Goal: Task Accomplishment & Management: Complete application form

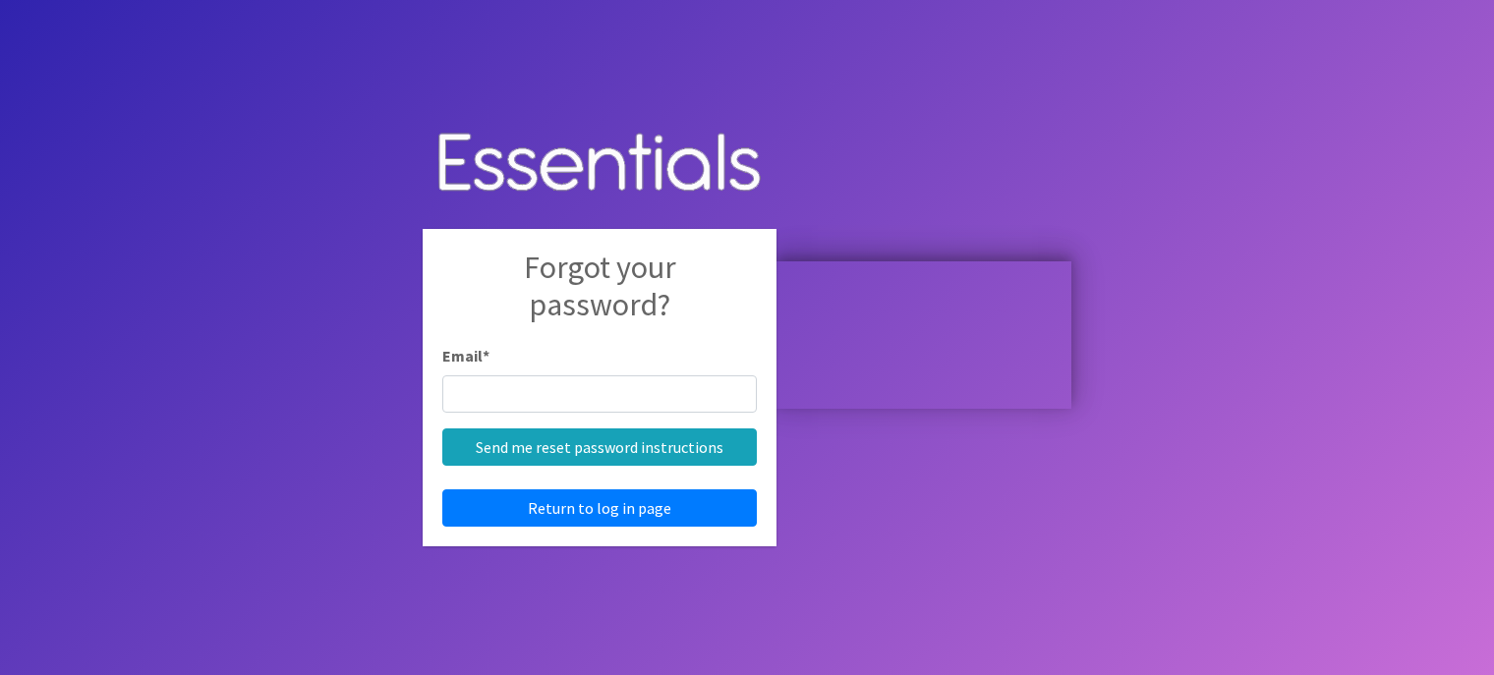
click at [664, 385] on input "Email *" at bounding box center [599, 393] width 314 height 37
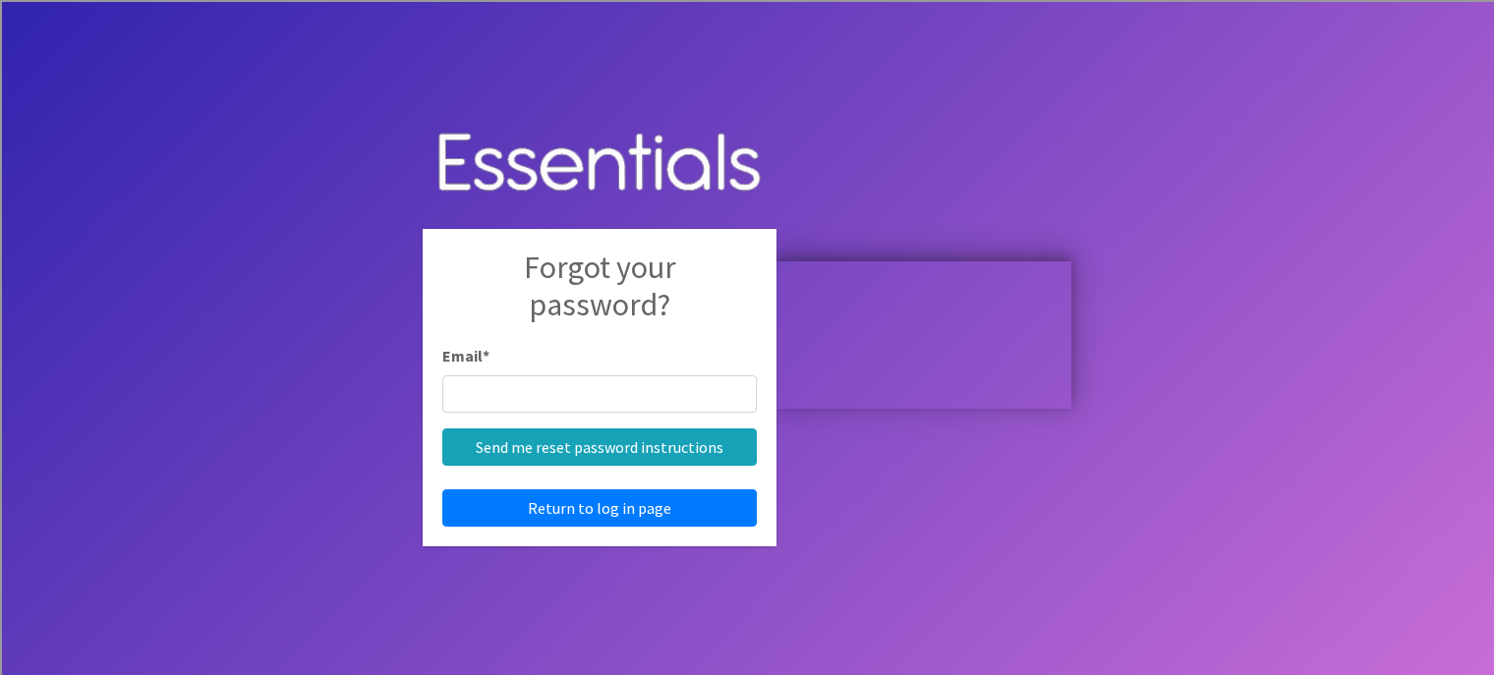
click at [725, 393] on input "Email *" at bounding box center [599, 393] width 314 height 37
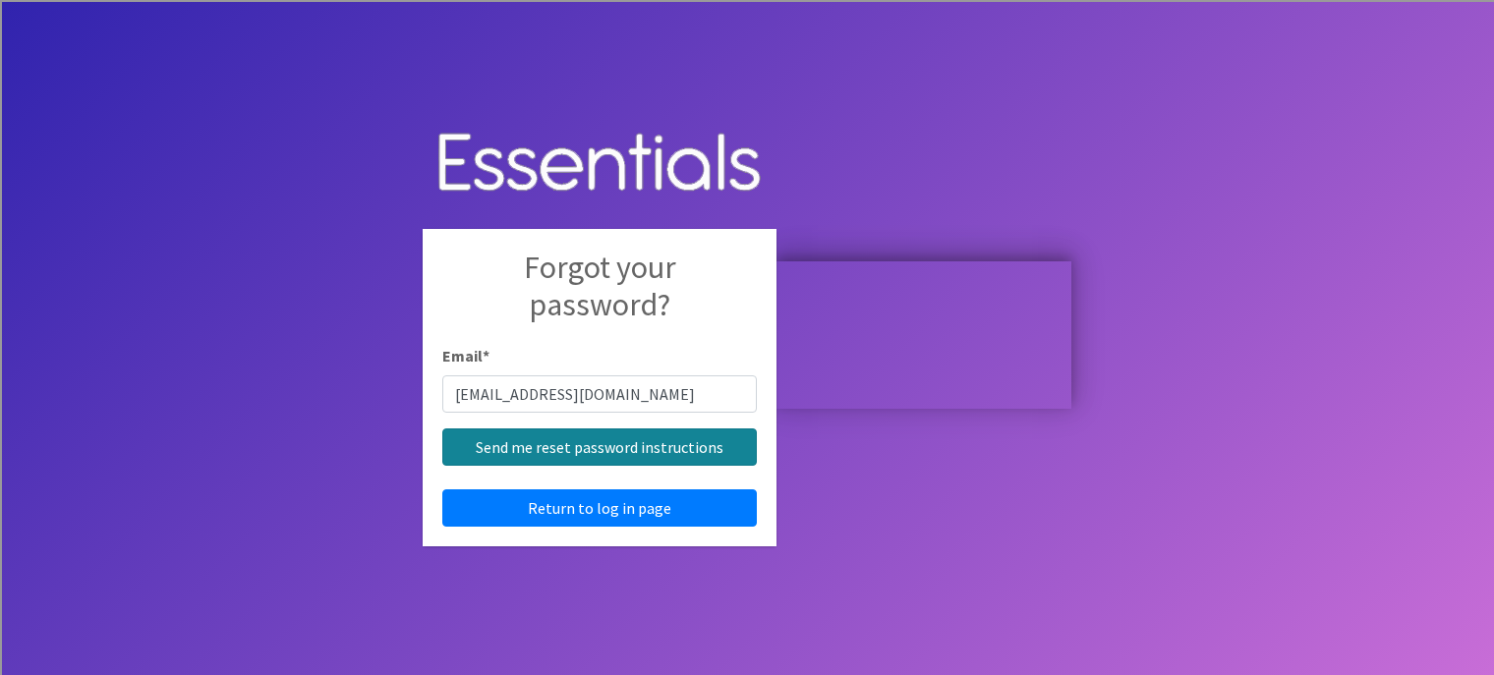
type input "[EMAIL_ADDRESS][DOMAIN_NAME]"
click at [757, 441] on input "Send me reset password instructions" at bounding box center [599, 446] width 314 height 37
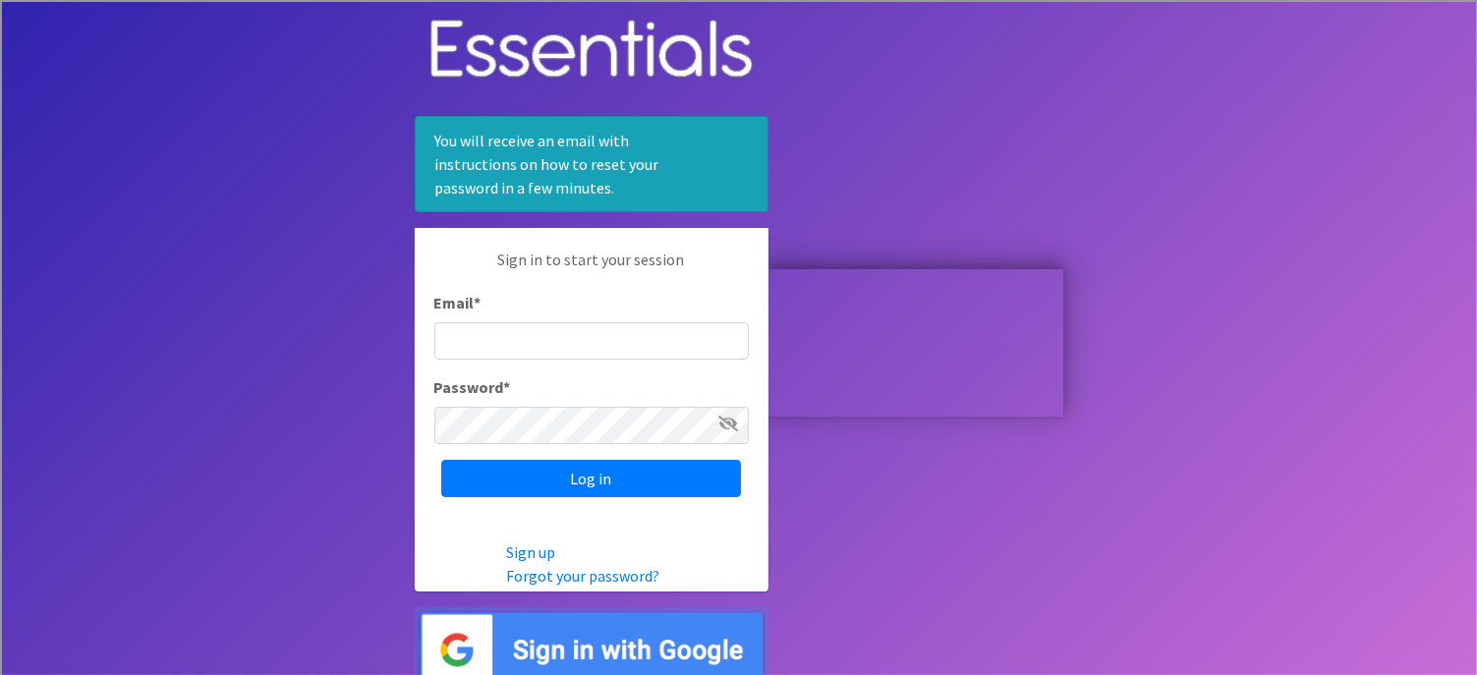
click at [672, 332] on input "Email *" at bounding box center [591, 340] width 314 height 37
type input "[EMAIL_ADDRESS][DOMAIN_NAME]"
click at [441, 460] on input "Log in" at bounding box center [591, 478] width 300 height 37
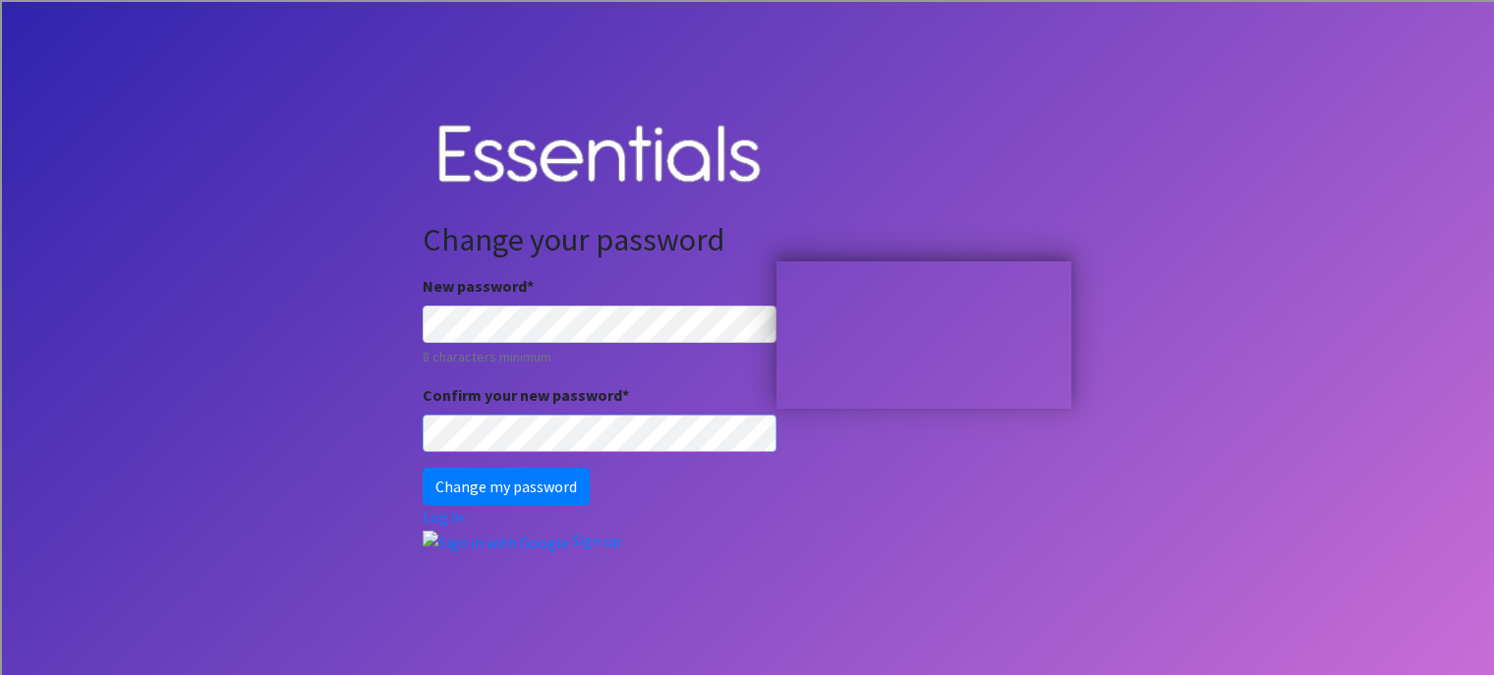
click at [423, 468] on input "Change my password" at bounding box center [506, 486] width 167 height 37
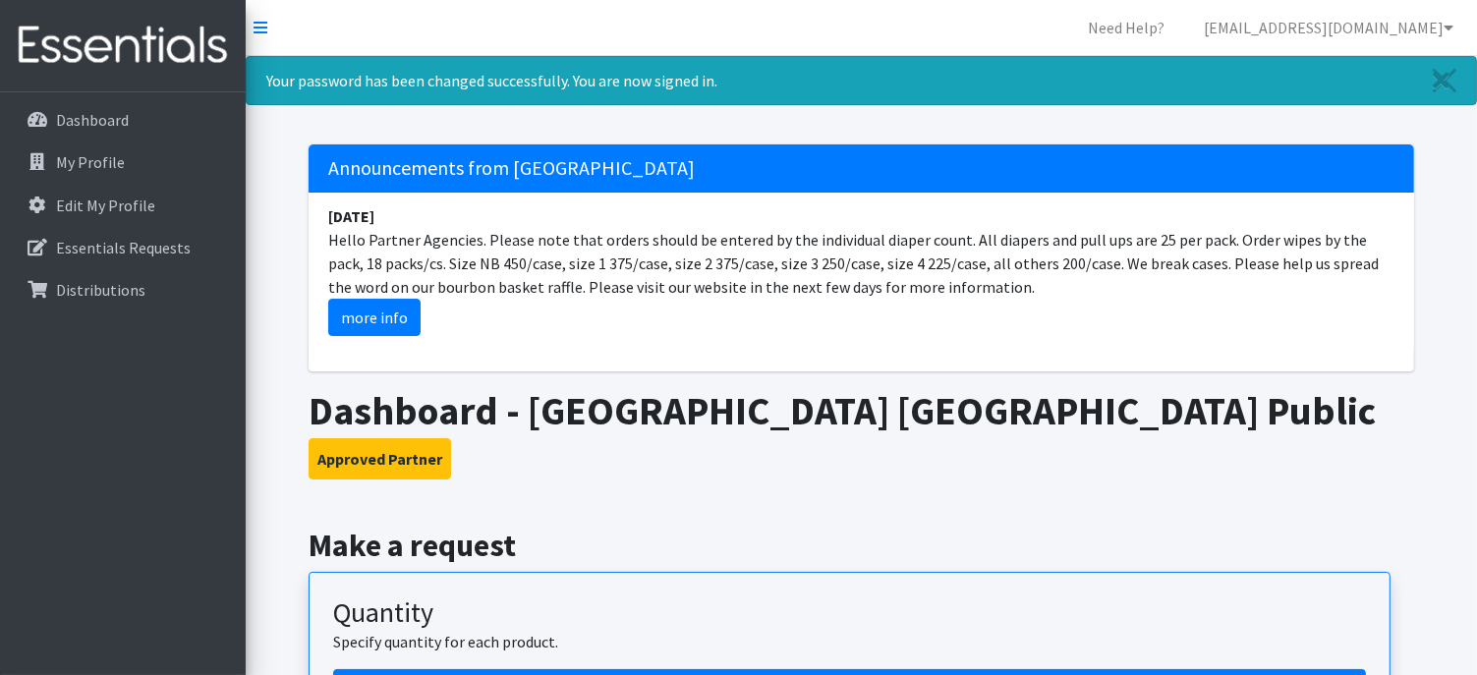
click at [612, 464] on h3 "Approved Partner" at bounding box center [862, 458] width 1106 height 41
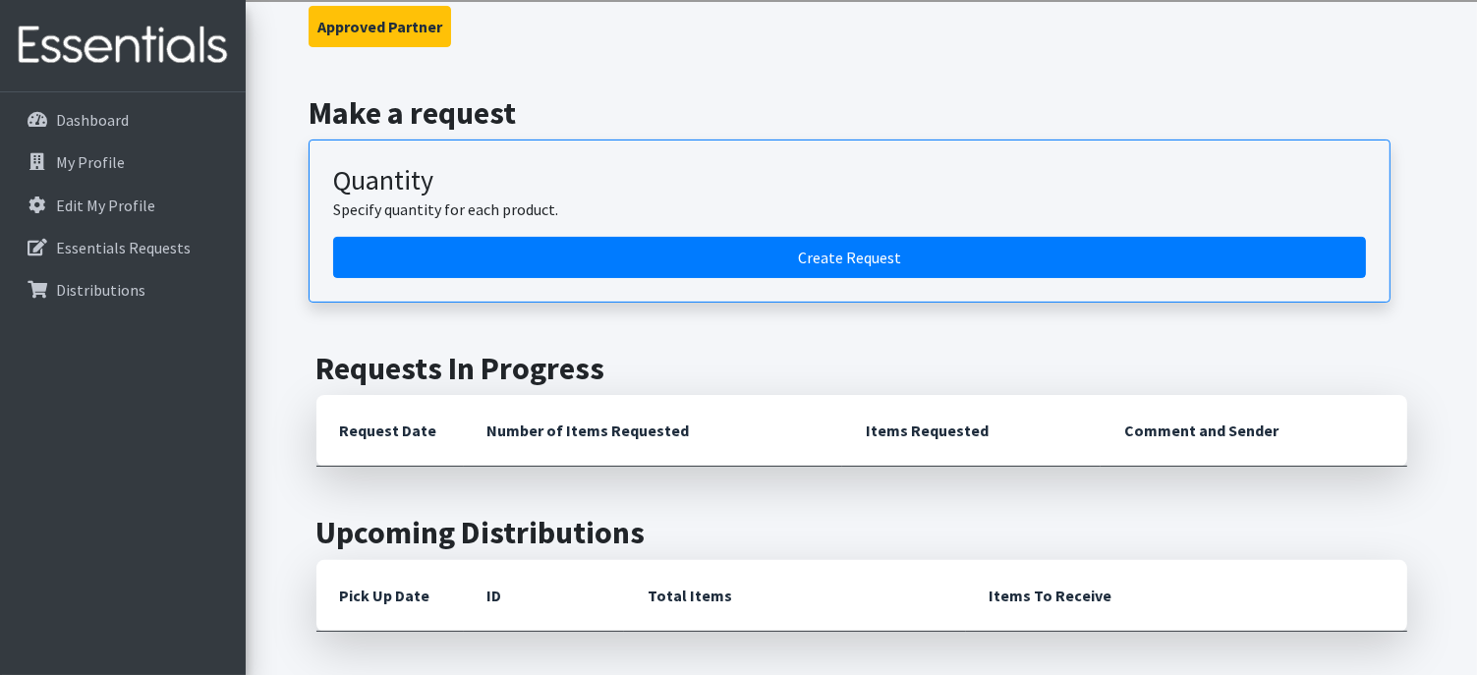
scroll to position [472, 0]
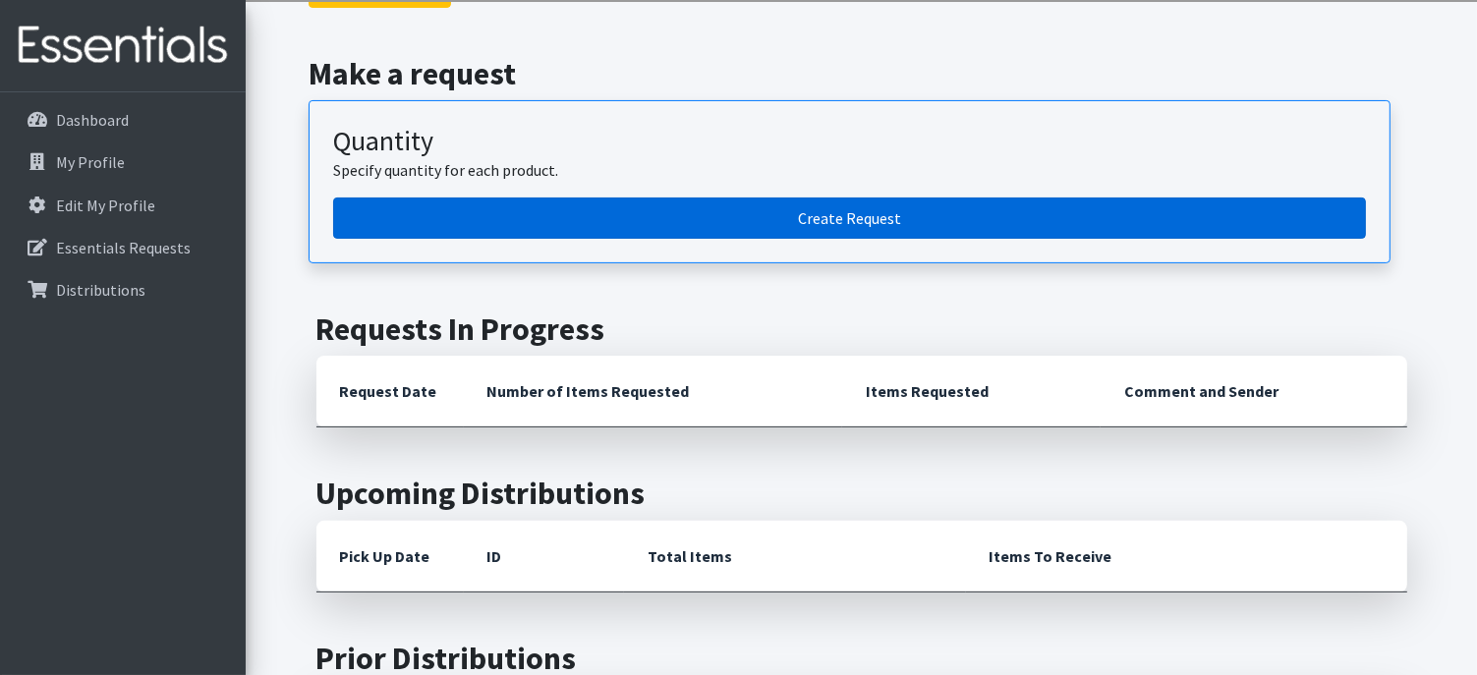
click at [890, 205] on link "Create Request" at bounding box center [849, 218] width 1033 height 41
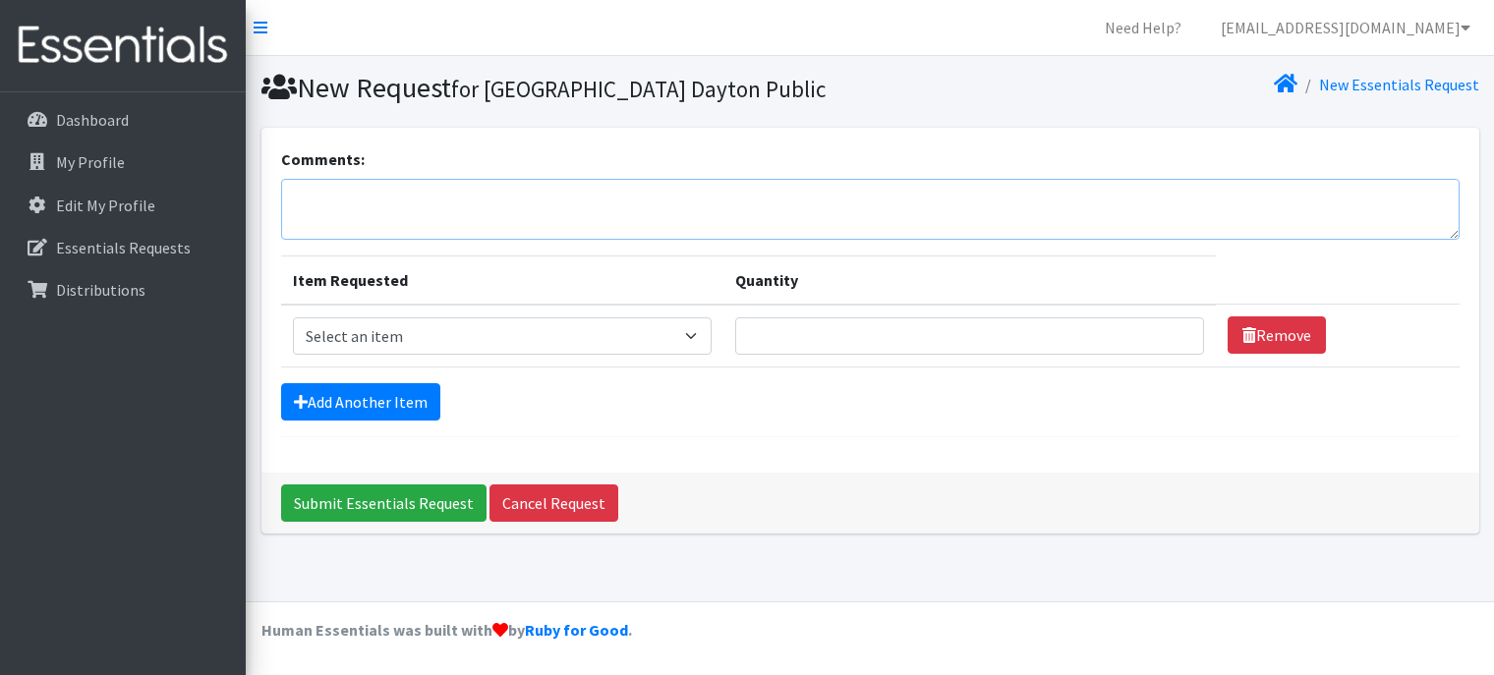
click at [492, 206] on textarea "Comments:" at bounding box center [870, 209] width 1178 height 61
type textarea "Hi Maggie ! Thank you for letting me still help my friends at school :)"
click at [491, 349] on select "Select an item 1 month period supply kit Kids (Newborn) Kids (Size 1) Kids (Siz…" at bounding box center [503, 335] width 420 height 37
select select "15290"
click at [293, 317] on select "Select an item 1 month period supply kit Kids (Newborn) Kids (Size 1) Kids (Siz…" at bounding box center [503, 335] width 420 height 37
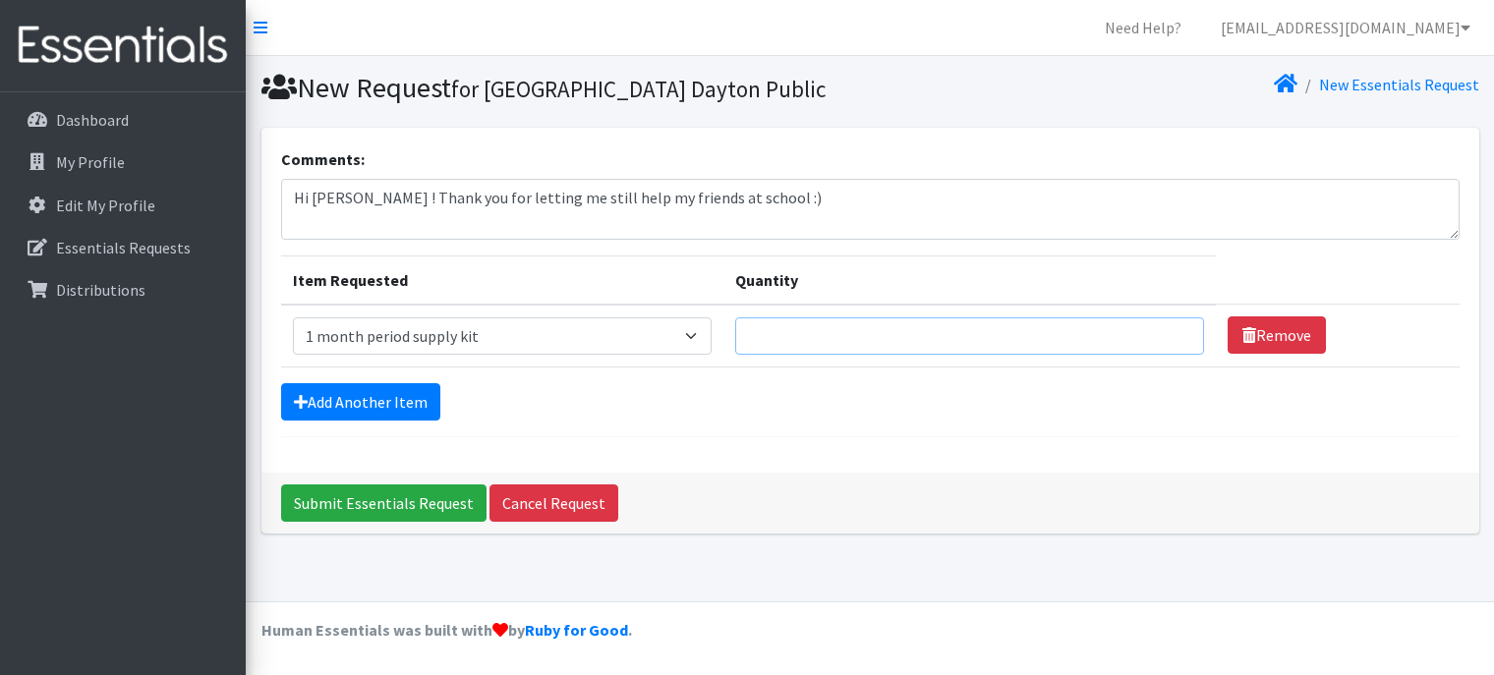
click at [841, 341] on input "Quantity" at bounding box center [969, 335] width 469 height 37
click at [1178, 329] on input "1" at bounding box center [969, 335] width 469 height 37
click at [1178, 329] on input "2" at bounding box center [969, 335] width 469 height 37
click at [1178, 329] on input "3" at bounding box center [969, 335] width 469 height 37
click at [1178, 329] on input "4" at bounding box center [969, 335] width 469 height 37
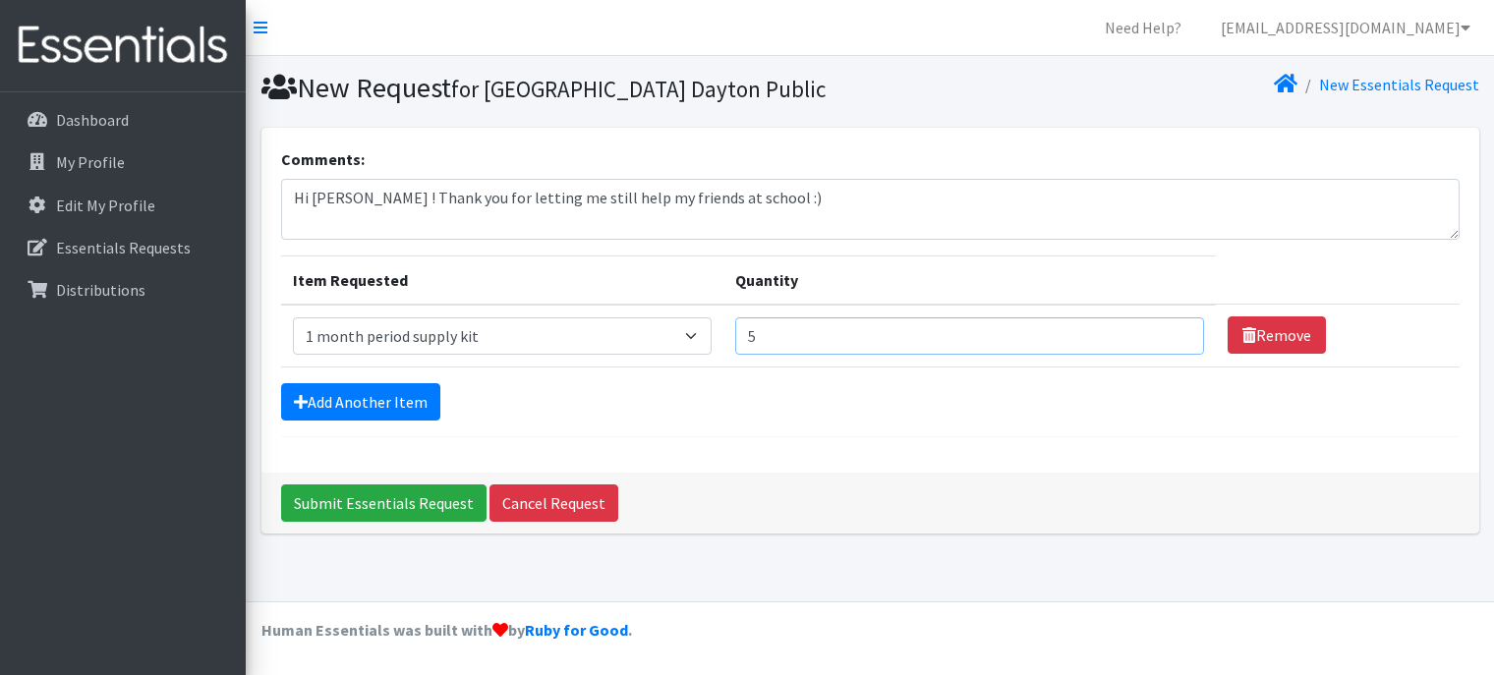
click at [1178, 329] on input "5" at bounding box center [969, 335] width 469 height 37
click at [1178, 329] on input "6" at bounding box center [969, 335] width 469 height 37
click at [1178, 329] on input "7" at bounding box center [969, 335] width 469 height 37
click at [1178, 329] on input "8" at bounding box center [969, 335] width 469 height 37
click at [1178, 329] on input "9" at bounding box center [969, 335] width 469 height 37
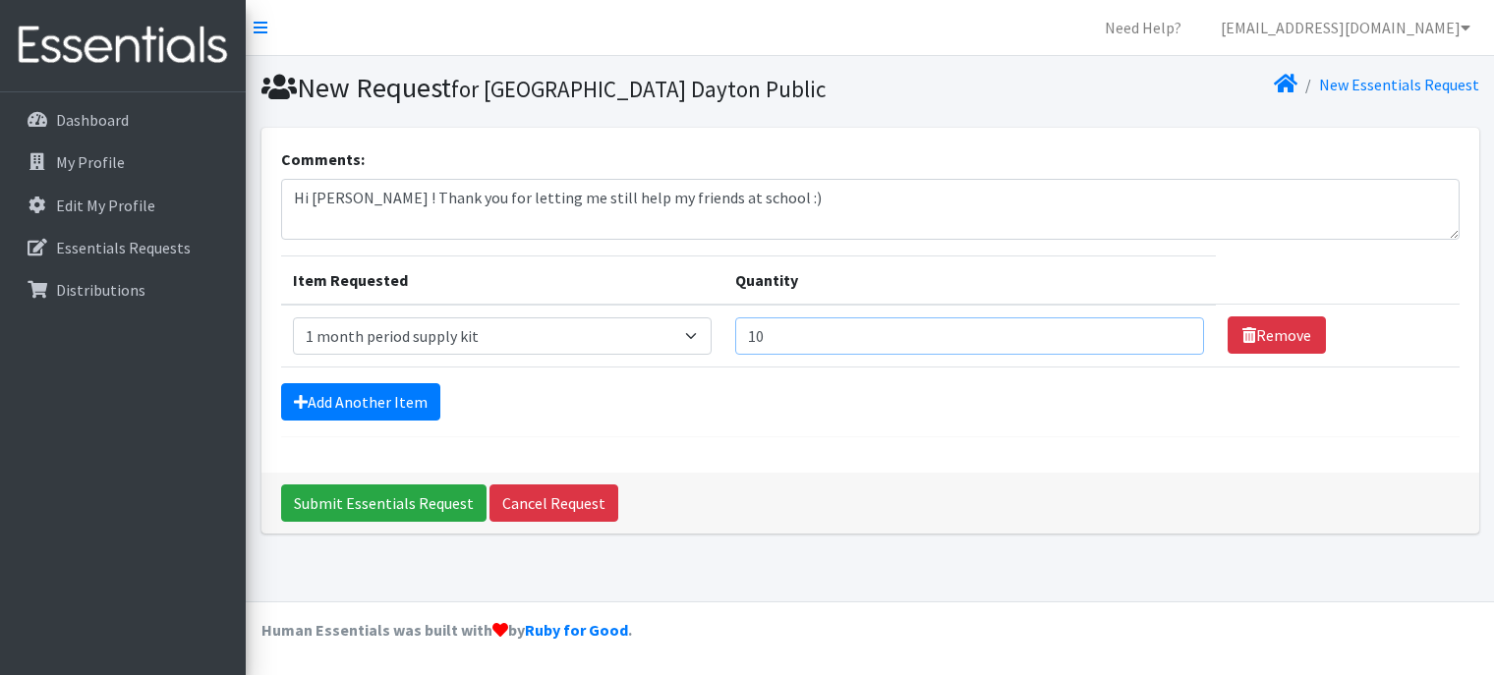
click at [1178, 329] on input "10" at bounding box center [969, 335] width 469 height 37
click at [1178, 329] on input "11" at bounding box center [969, 335] width 469 height 37
click at [1178, 329] on input "12" at bounding box center [969, 335] width 469 height 37
click at [1178, 329] on input "13" at bounding box center [969, 335] width 469 height 37
click at [1178, 329] on input "14" at bounding box center [969, 335] width 469 height 37
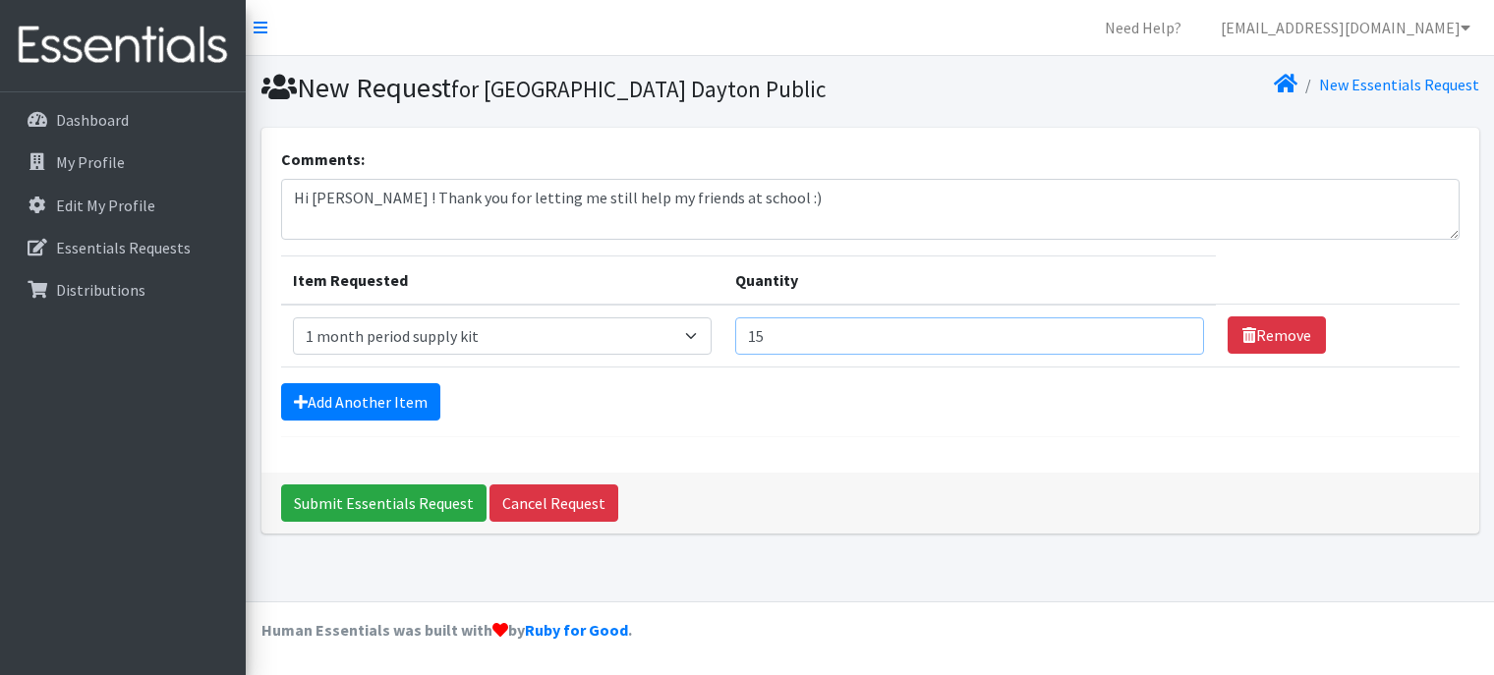
click at [1178, 329] on input "15" at bounding box center [969, 335] width 469 height 37
click at [1178, 329] on input "16" at bounding box center [969, 335] width 469 height 37
click at [1178, 329] on input "17" at bounding box center [969, 335] width 469 height 37
click at [1178, 329] on input "18" at bounding box center [969, 335] width 469 height 37
click at [1178, 329] on input "19" at bounding box center [969, 335] width 469 height 37
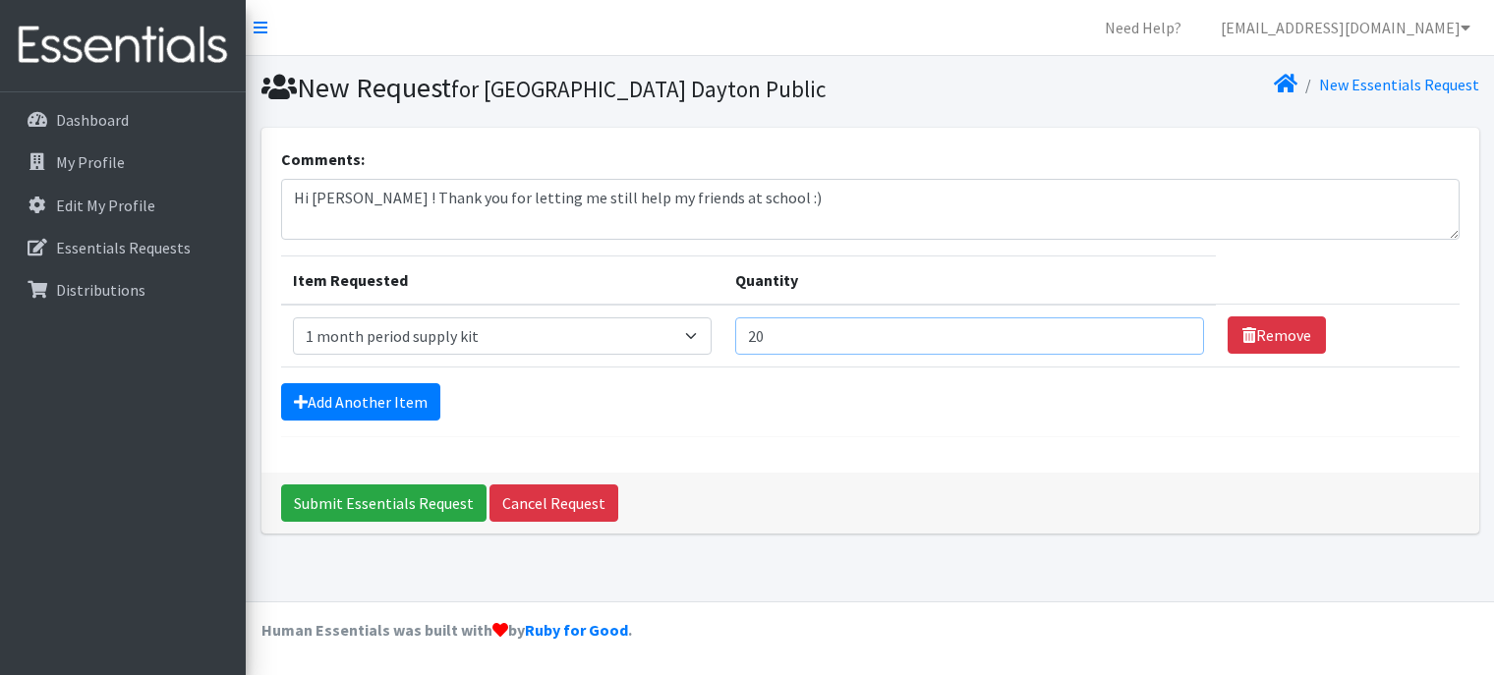
type input "20"
click at [1178, 329] on input "20" at bounding box center [969, 335] width 469 height 37
click at [385, 392] on link "Add Another Item" at bounding box center [360, 401] width 159 height 37
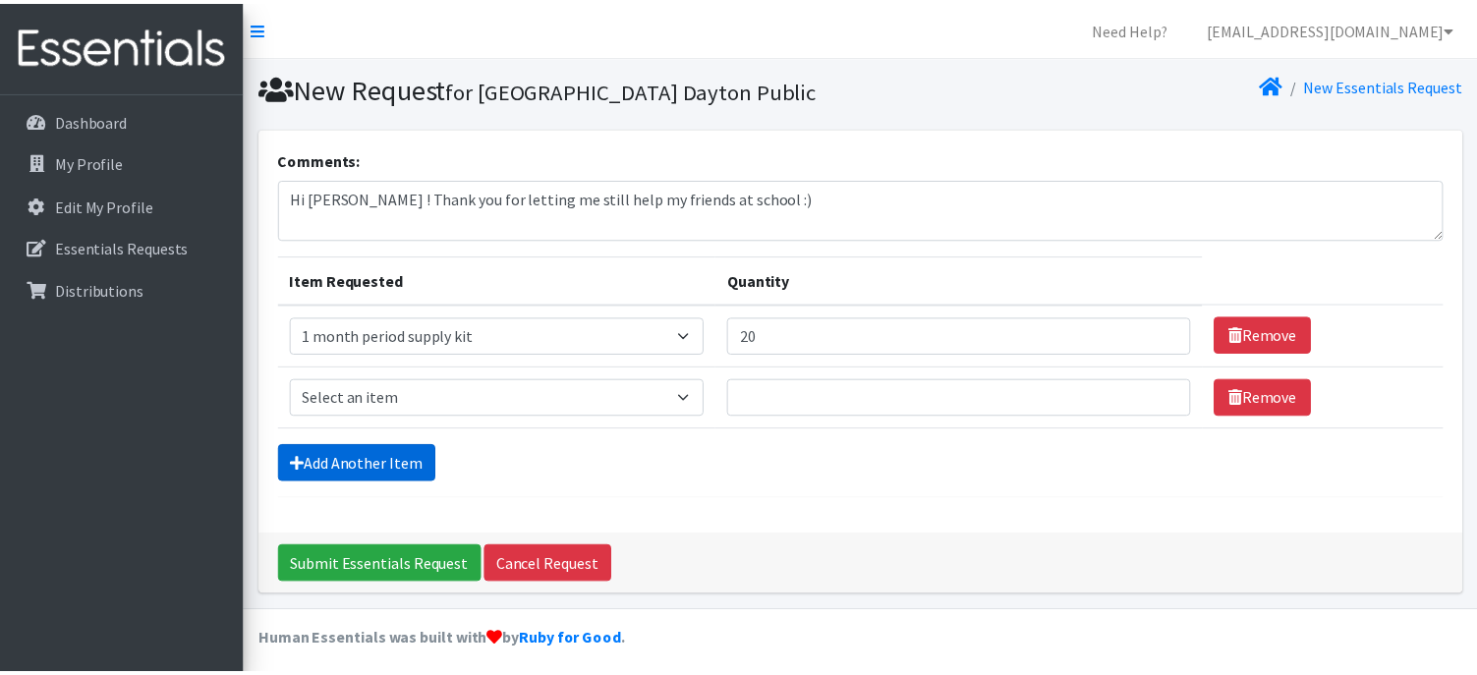
scroll to position [7, 0]
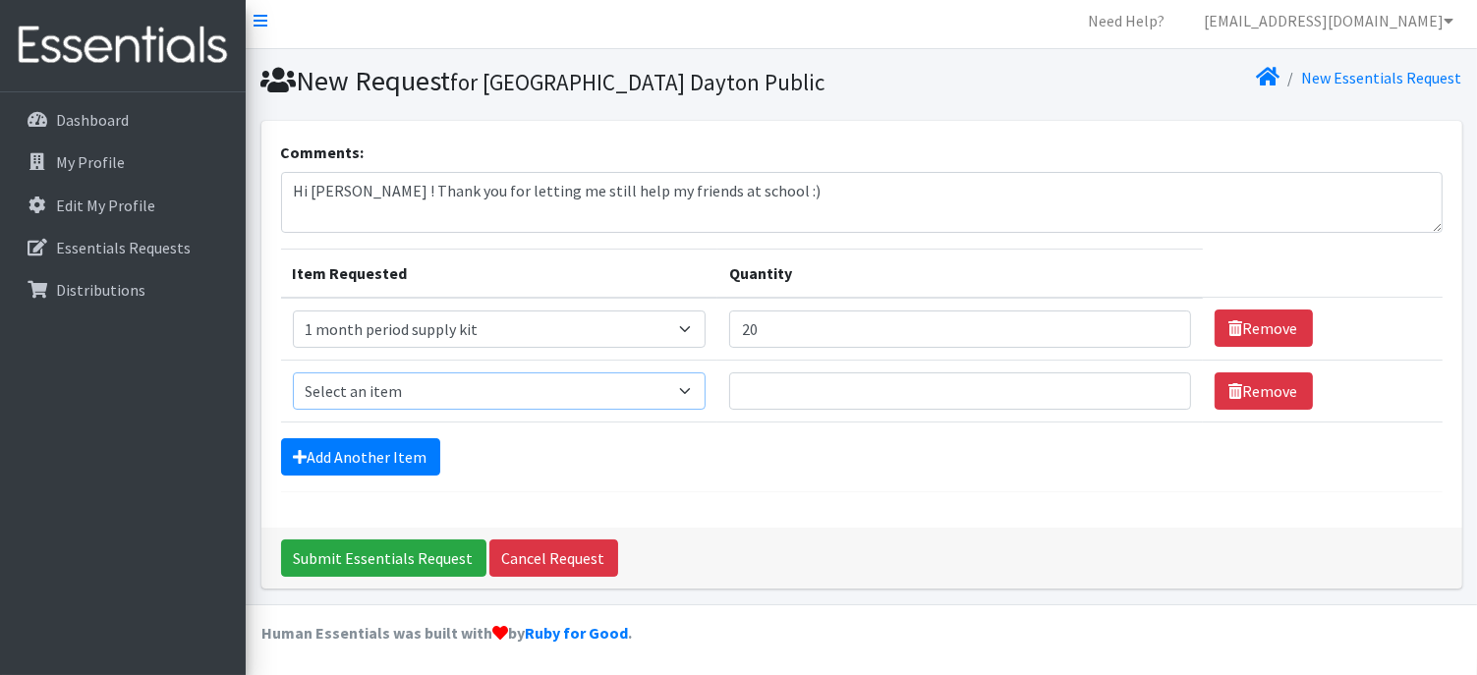
click at [610, 403] on select "Select an item 1 month period supply kit Kids (Newborn) Kids (Size 1) Kids (Siz…" at bounding box center [499, 390] width 413 height 37
select select "15074"
click at [293, 372] on select "Select an item 1 month period supply kit Kids (Newborn) Kids (Size 1) Kids (Siz…" at bounding box center [499, 390] width 413 height 37
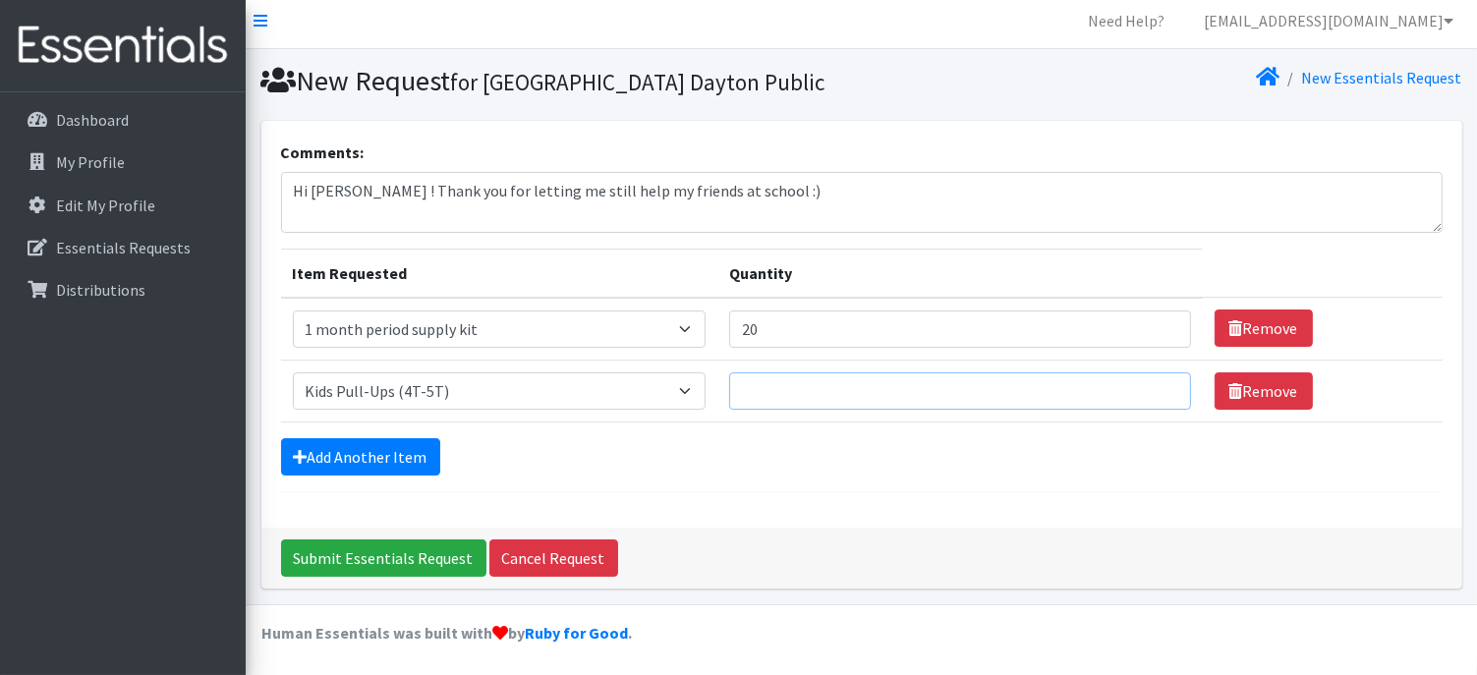
click at [1073, 394] on input "Quantity" at bounding box center [960, 390] width 462 height 37
click at [1071, 389] on input "Quantity" at bounding box center [960, 390] width 462 height 37
click at [1163, 381] on input "1" at bounding box center [960, 390] width 462 height 37
click at [1163, 381] on input "2" at bounding box center [960, 390] width 462 height 37
click at [1163, 381] on input "3" at bounding box center [960, 390] width 462 height 37
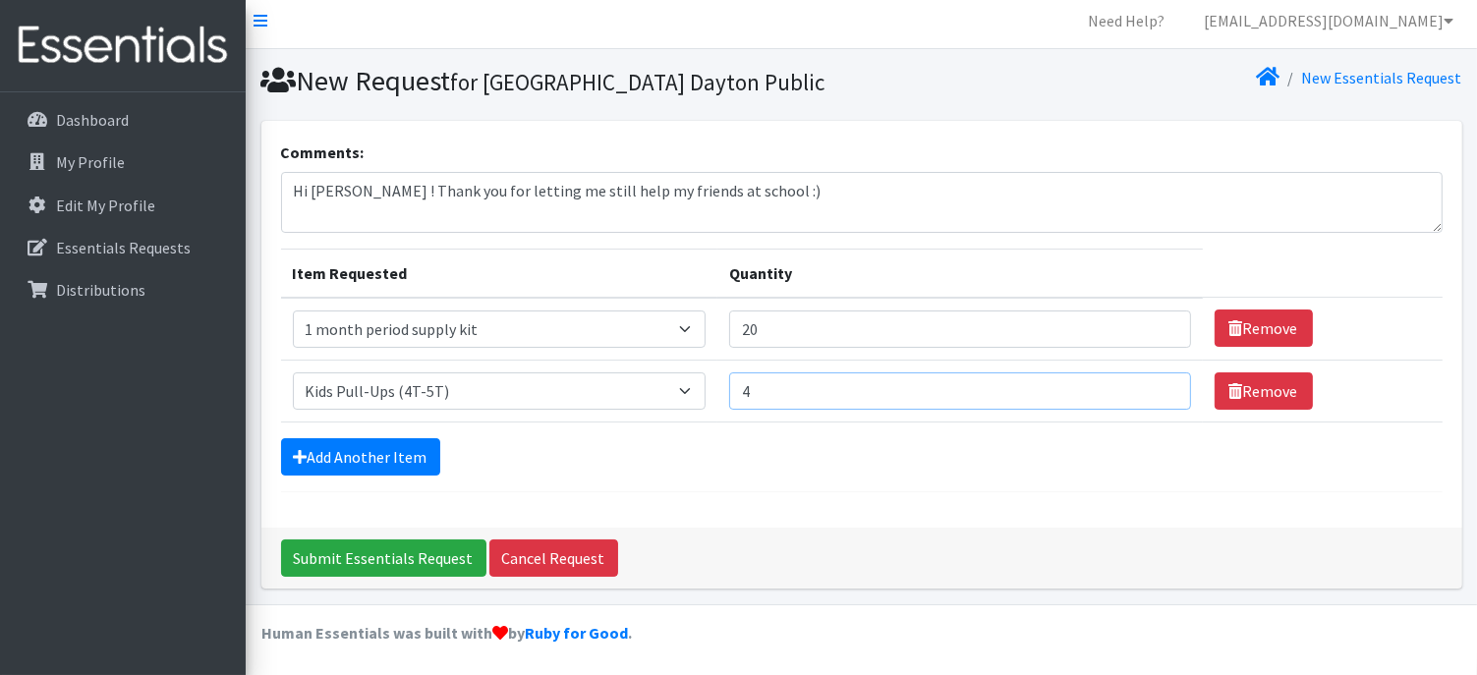
click at [1163, 381] on input "4" at bounding box center [960, 390] width 462 height 37
click at [1163, 381] on input "19" at bounding box center [960, 390] width 462 height 37
click at [1163, 381] on input "47" at bounding box center [960, 390] width 462 height 37
click at [1163, 381] on input "60" at bounding box center [960, 390] width 462 height 37
click at [1163, 381] on input "61" at bounding box center [960, 390] width 462 height 37
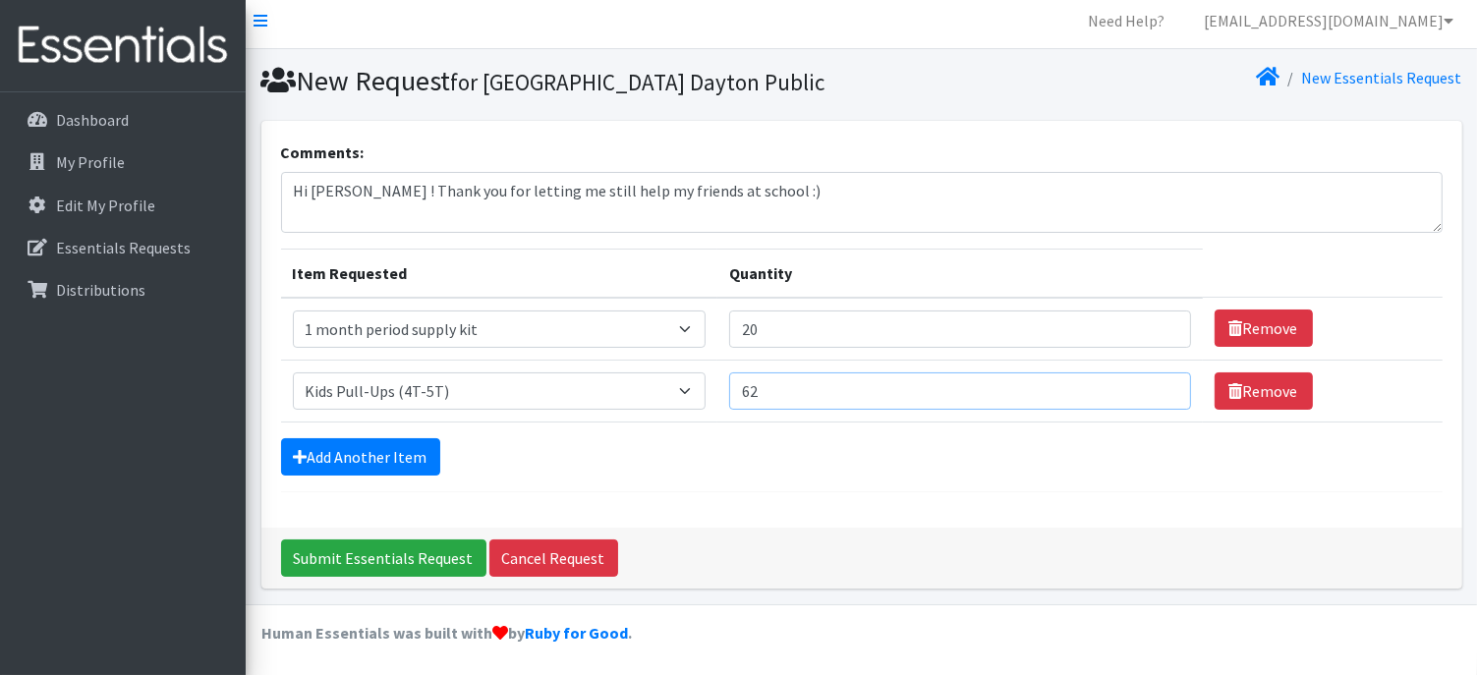
click at [1163, 381] on input "62" at bounding box center [960, 390] width 462 height 37
click at [1163, 381] on input "63" at bounding box center [960, 390] width 462 height 37
click at [1163, 381] on input "64" at bounding box center [960, 390] width 462 height 37
click at [1163, 381] on input "65" at bounding box center [960, 390] width 462 height 37
click at [1163, 381] on input "66" at bounding box center [960, 390] width 462 height 37
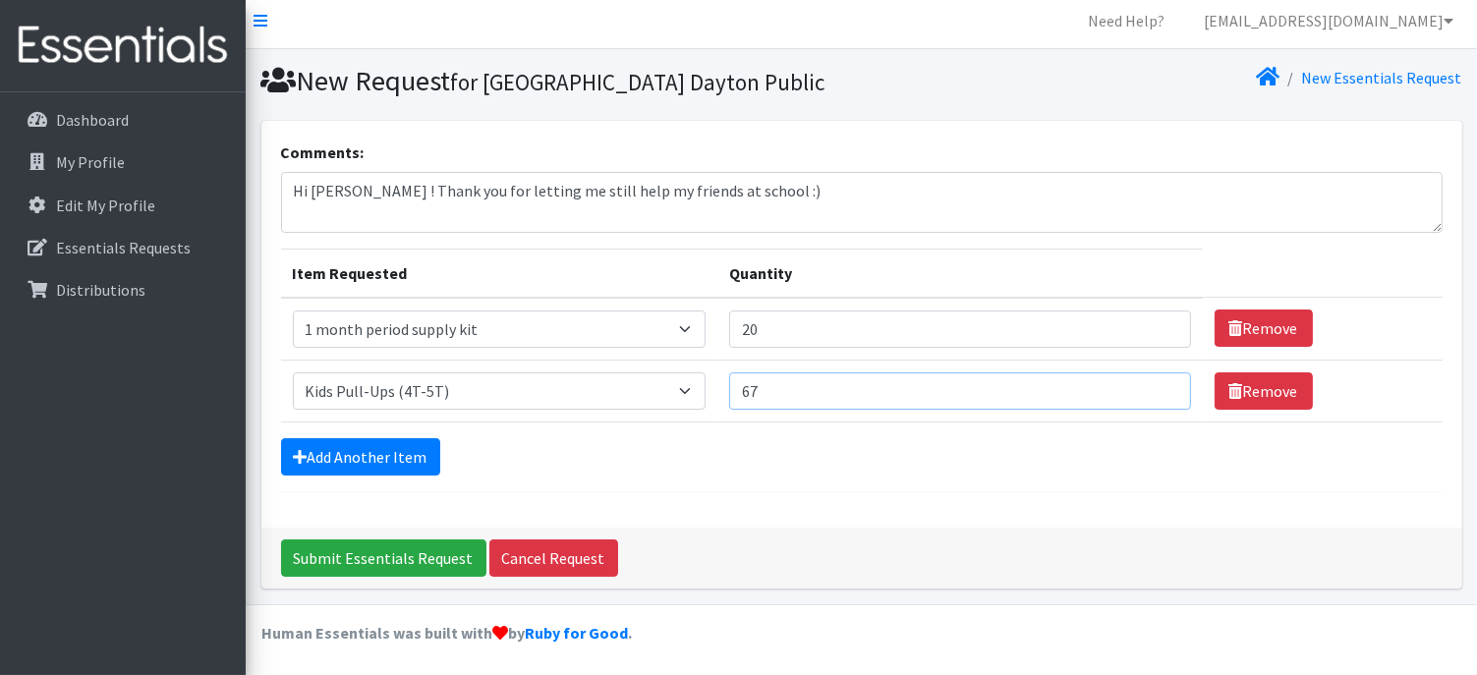
click at [1163, 381] on input "67" at bounding box center [960, 390] width 462 height 37
click at [1163, 381] on input "68" at bounding box center [960, 390] width 462 height 37
click at [1163, 381] on input "69" at bounding box center [960, 390] width 462 height 37
click at [1163, 381] on input "70" at bounding box center [960, 390] width 462 height 37
click at [1163, 381] on input "71" at bounding box center [960, 390] width 462 height 37
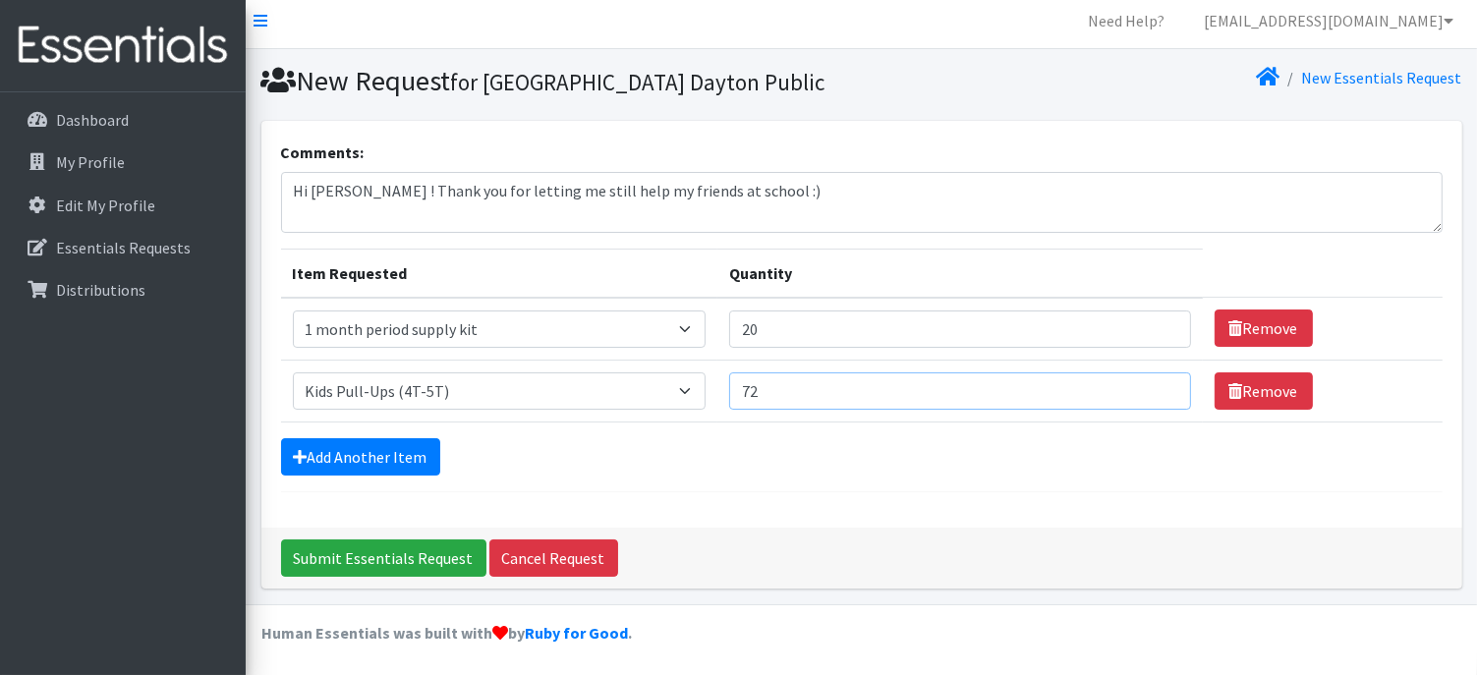
click at [1156, 382] on input "72" at bounding box center [960, 390] width 462 height 37
click at [1156, 382] on input "73" at bounding box center [960, 390] width 462 height 37
click at [1156, 382] on input "74" at bounding box center [960, 390] width 462 height 37
type input "75"
click at [1156, 382] on input "75" at bounding box center [960, 390] width 462 height 37
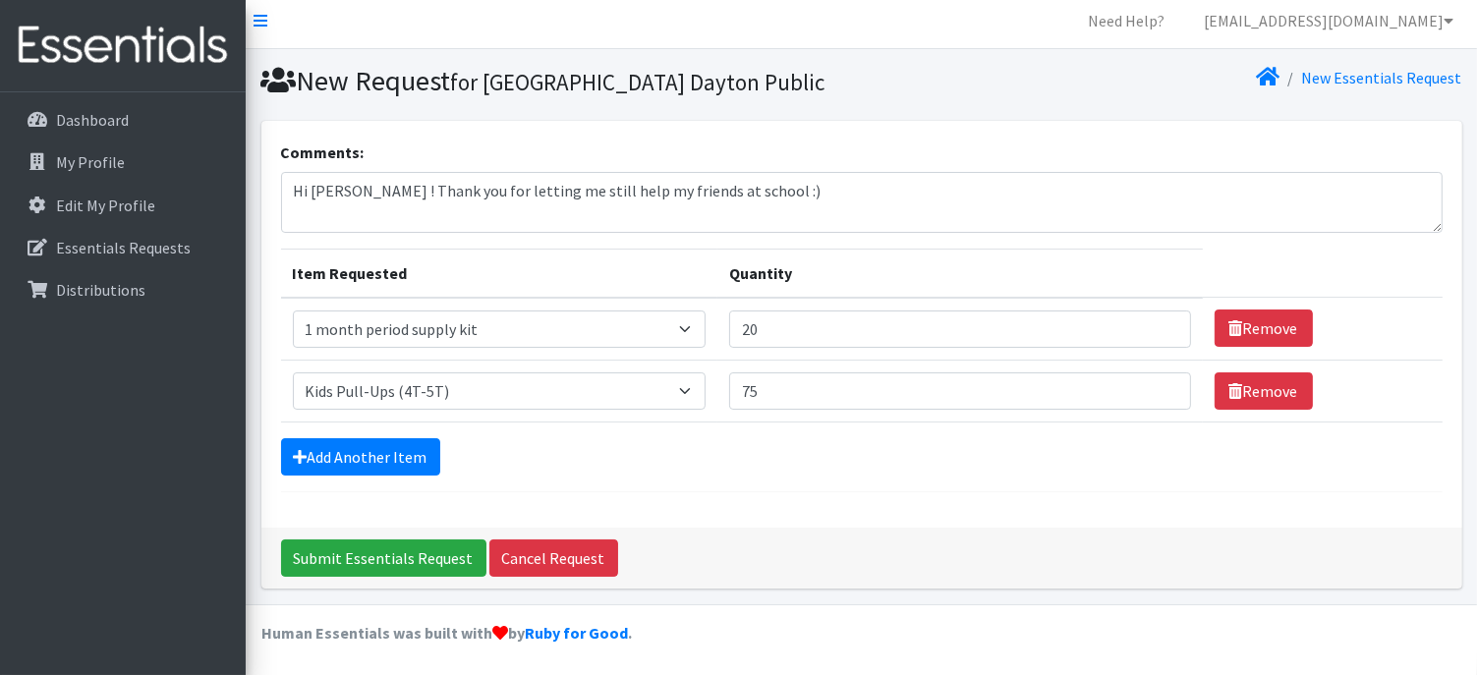
click at [987, 443] on div "Add Another Item" at bounding box center [862, 456] width 1162 height 37
click at [363, 455] on link "Add Another Item" at bounding box center [360, 456] width 159 height 37
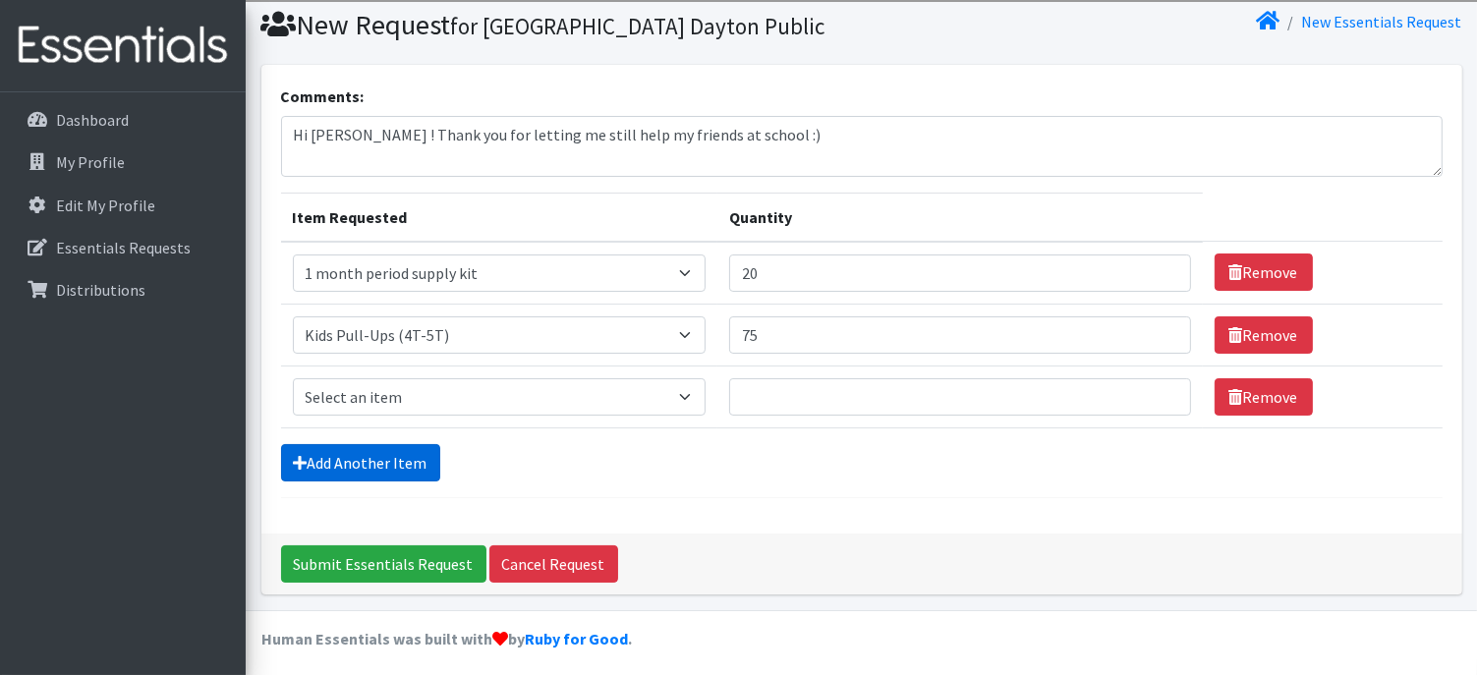
scroll to position [68, 0]
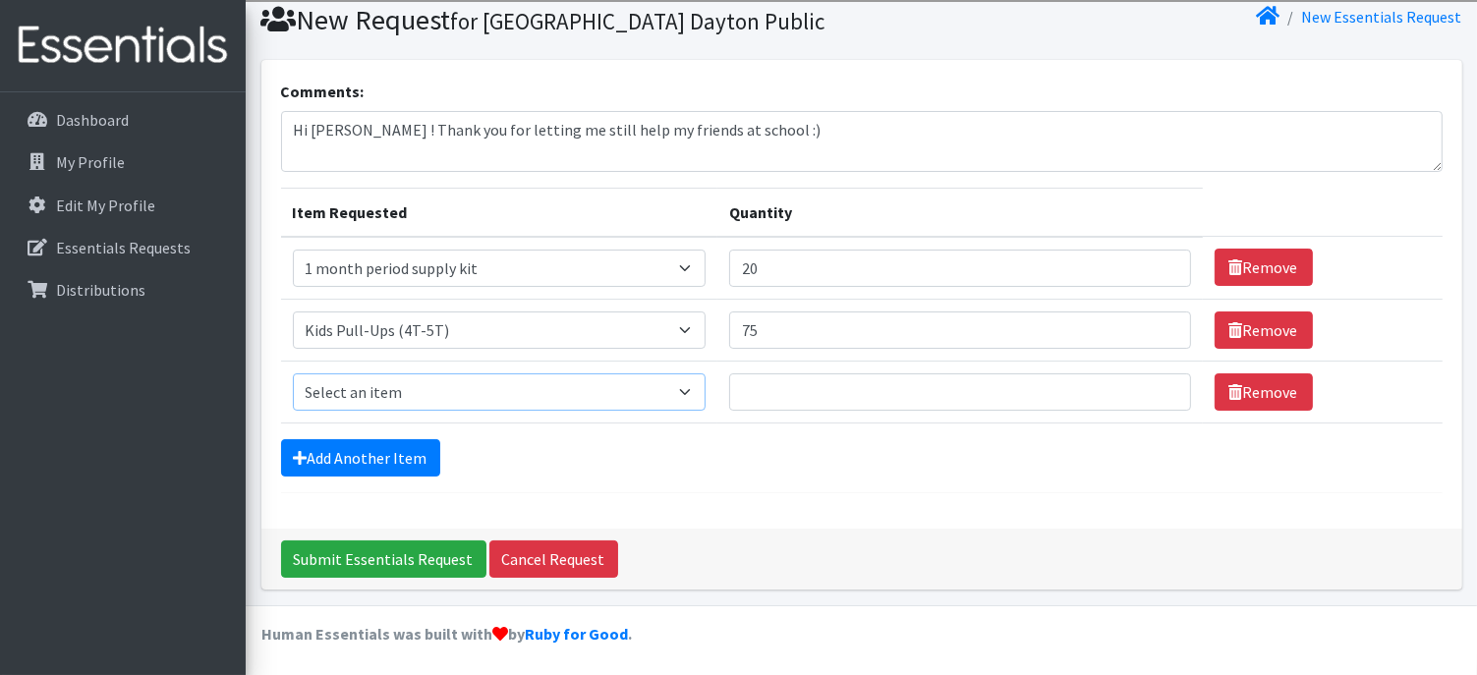
click at [697, 385] on select "Select an item 1 month period supply kit Kids (Newborn) Kids (Size 1) Kids (Siz…" at bounding box center [499, 391] width 413 height 37
select select "15043"
click at [293, 373] on select "Select an item 1 month period supply kit Kids (Newborn) Kids (Size 1) Kids (Siz…" at bounding box center [499, 391] width 413 height 37
click at [818, 382] on input "Quantity" at bounding box center [960, 391] width 462 height 37
click at [1156, 380] on input "1" at bounding box center [960, 391] width 462 height 37
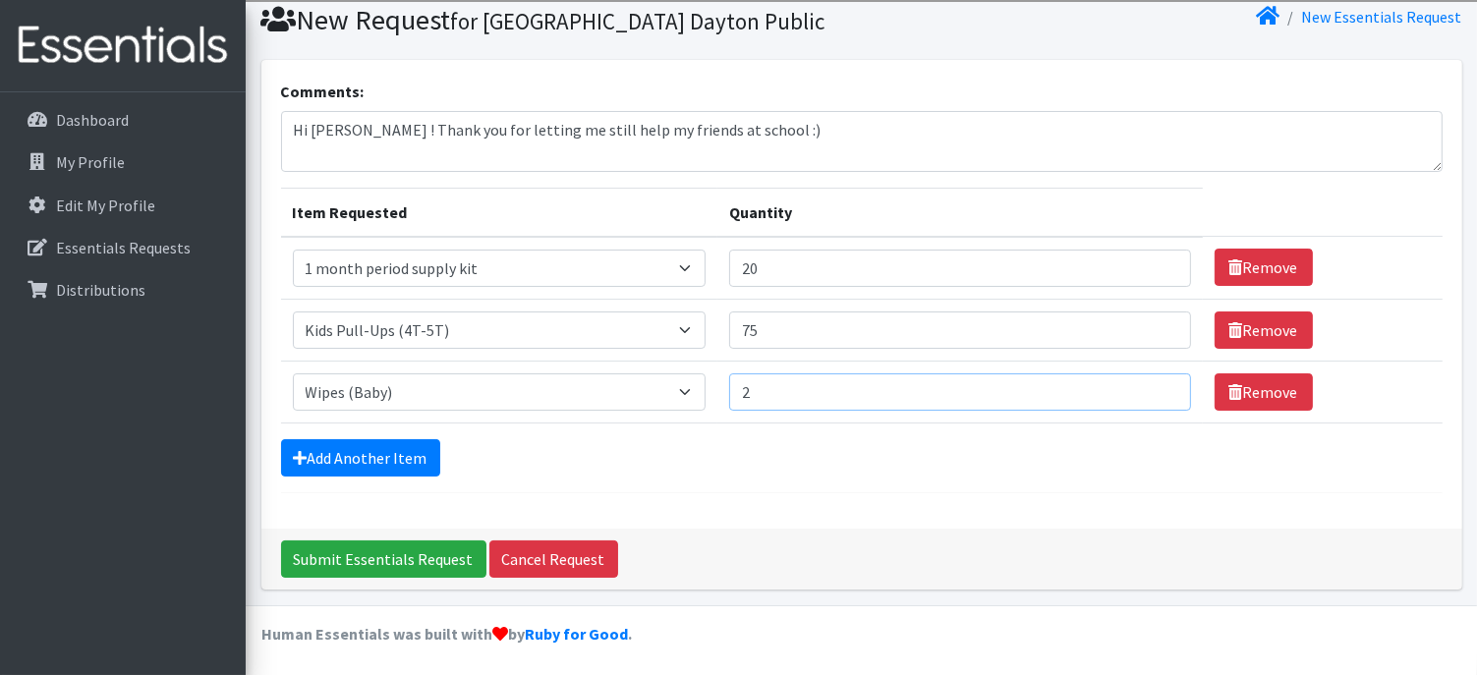
click at [1156, 380] on input "2" at bounding box center [960, 391] width 462 height 37
click at [1156, 380] on input "3" at bounding box center [960, 391] width 462 height 37
click at [1156, 380] on input "4" at bounding box center [960, 391] width 462 height 37
click at [1156, 380] on input "5" at bounding box center [960, 391] width 462 height 37
type input "6"
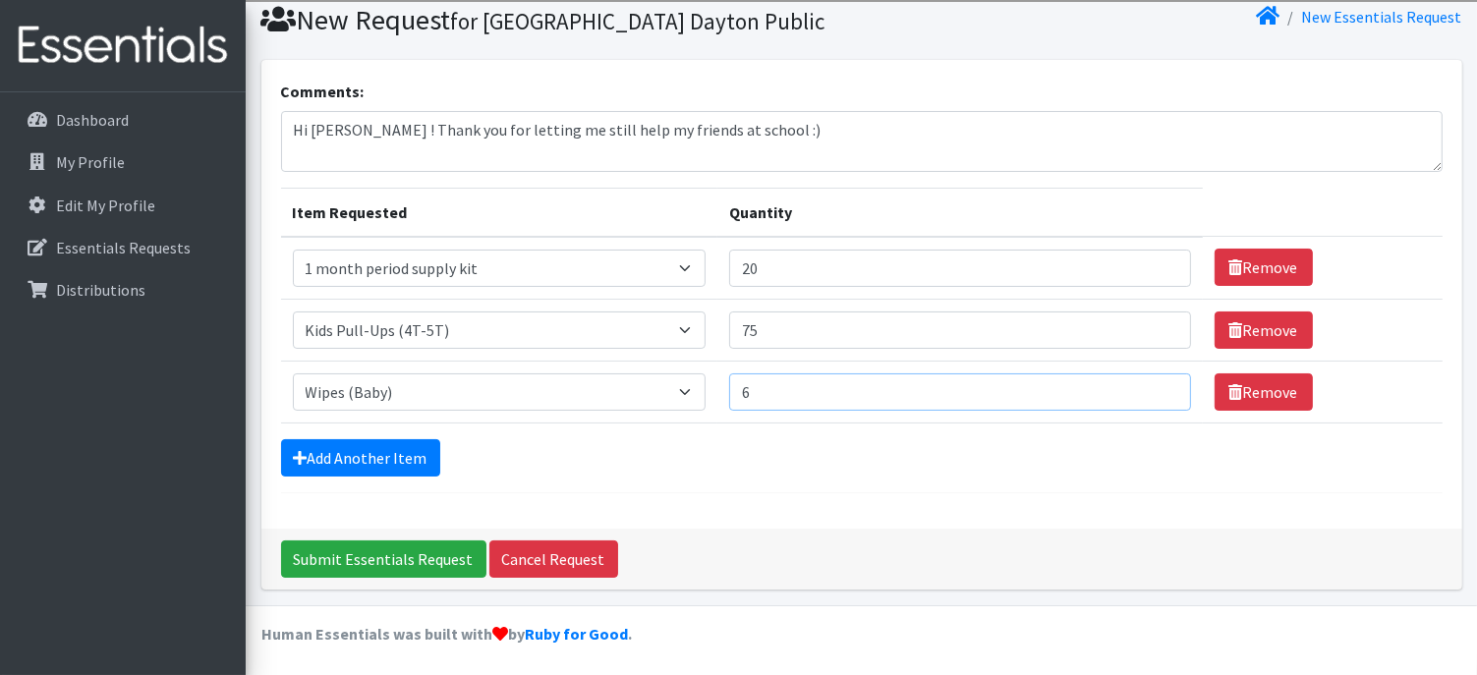
click at [1156, 380] on input "6" at bounding box center [960, 391] width 462 height 37
click at [893, 494] on div "Comments: Hi Maggie ! Thank you for letting me still help my friends at school …" at bounding box center [861, 294] width 1201 height 469
click at [400, 467] on link "Add Another Item" at bounding box center [360, 457] width 159 height 37
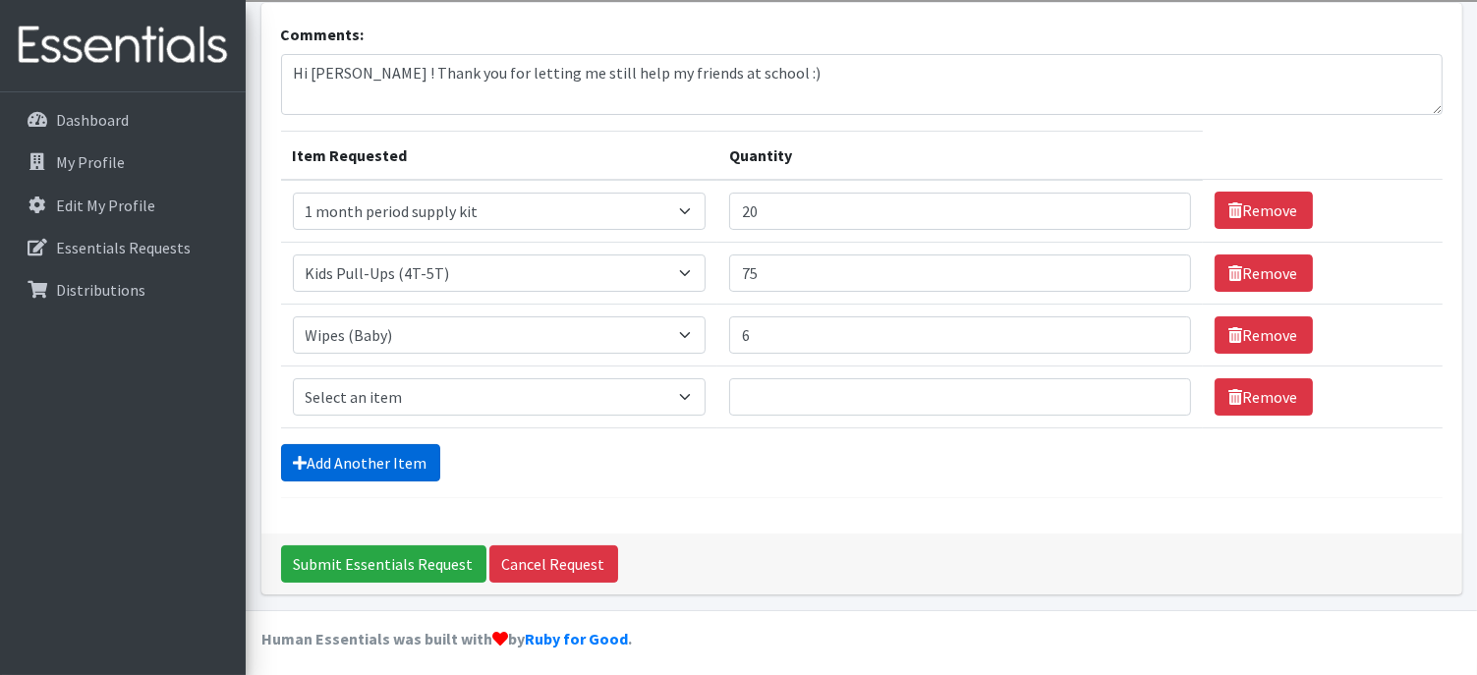
scroll to position [130, 0]
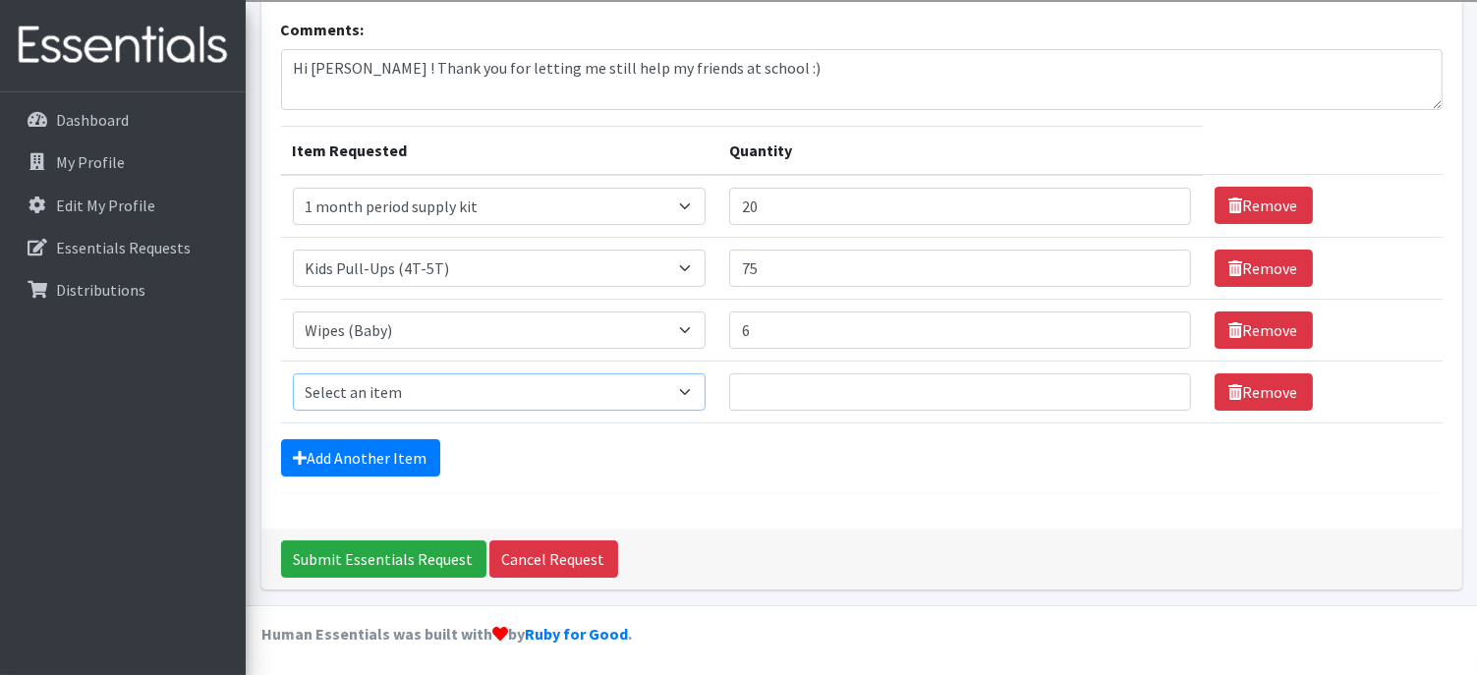
click at [570, 390] on select "Select an item 1 month period supply kit Kids (Newborn) Kids (Size 1) Kids (Siz…" at bounding box center [499, 391] width 413 height 37
select select "15071"
click at [293, 373] on select "Select an item 1 month period supply kit Kids (Newborn) Kids (Size 1) Kids (Siz…" at bounding box center [499, 391] width 413 height 37
click at [1160, 389] on input "1" at bounding box center [960, 391] width 462 height 37
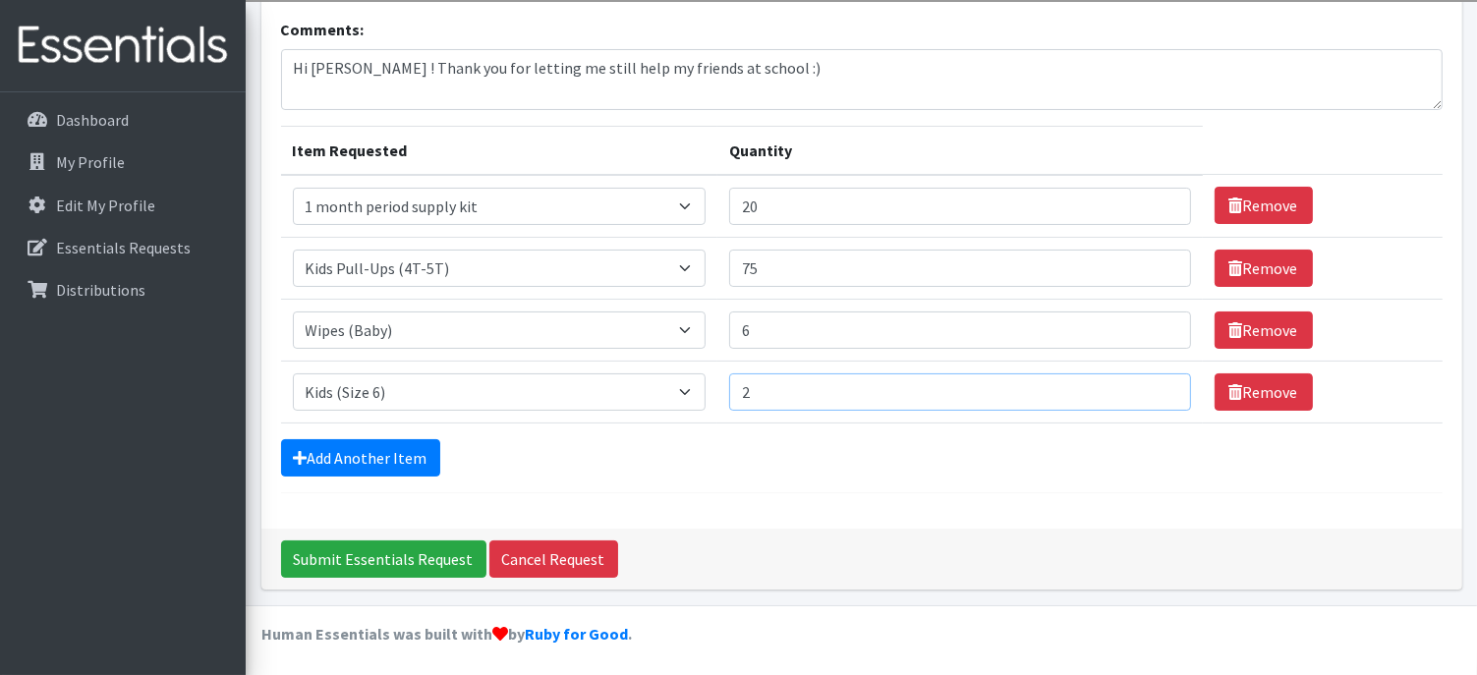
click at [1156, 383] on input "2" at bounding box center [960, 391] width 462 height 37
click at [1156, 383] on input "3" at bounding box center [960, 391] width 462 height 37
click at [1156, 383] on input "4" at bounding box center [960, 391] width 462 height 37
click at [1156, 383] on input "5" at bounding box center [960, 391] width 462 height 37
click at [1156, 383] on input "6" at bounding box center [960, 391] width 462 height 37
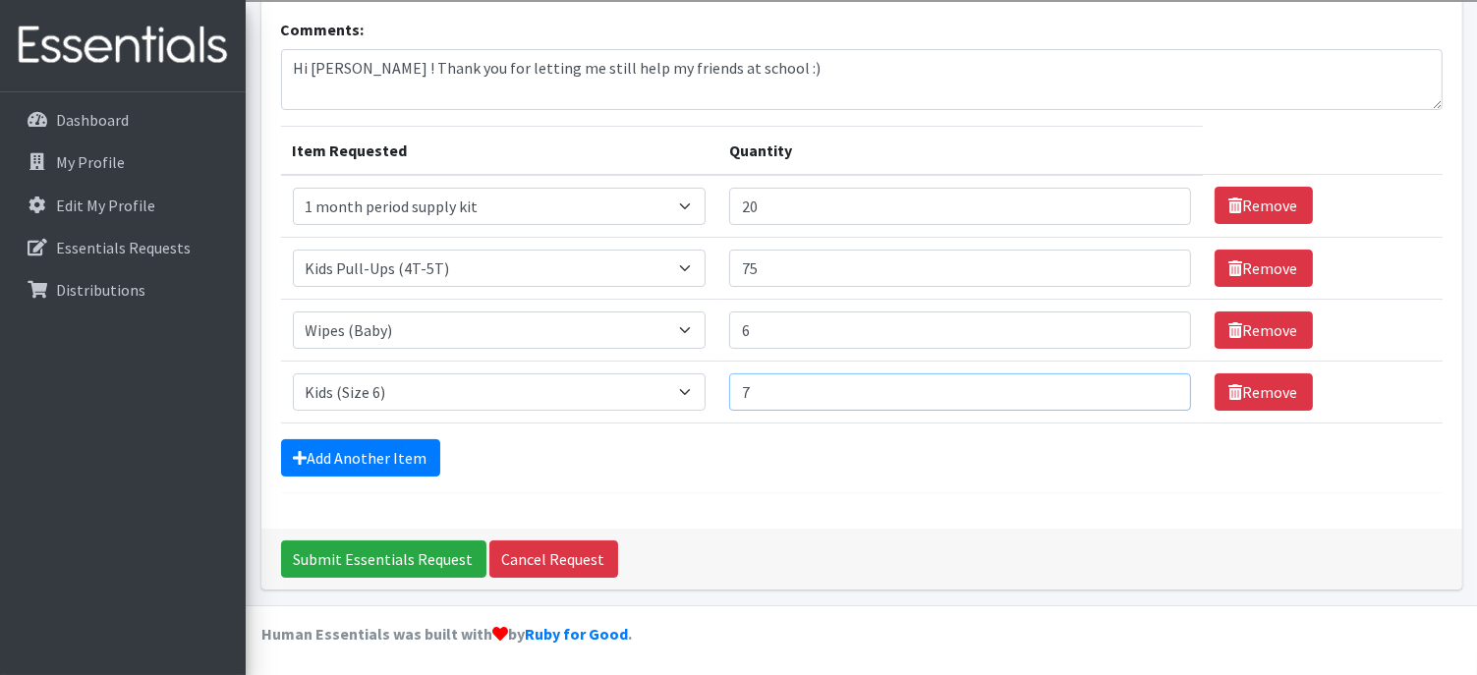
click at [1156, 383] on input "7" at bounding box center [960, 391] width 462 height 37
click at [1156, 383] on input "8" at bounding box center [960, 391] width 462 height 37
click at [1156, 383] on input "9" at bounding box center [960, 391] width 462 height 37
click at [1156, 383] on input "10" at bounding box center [960, 391] width 462 height 37
click at [1156, 383] on input "11" at bounding box center [960, 391] width 462 height 37
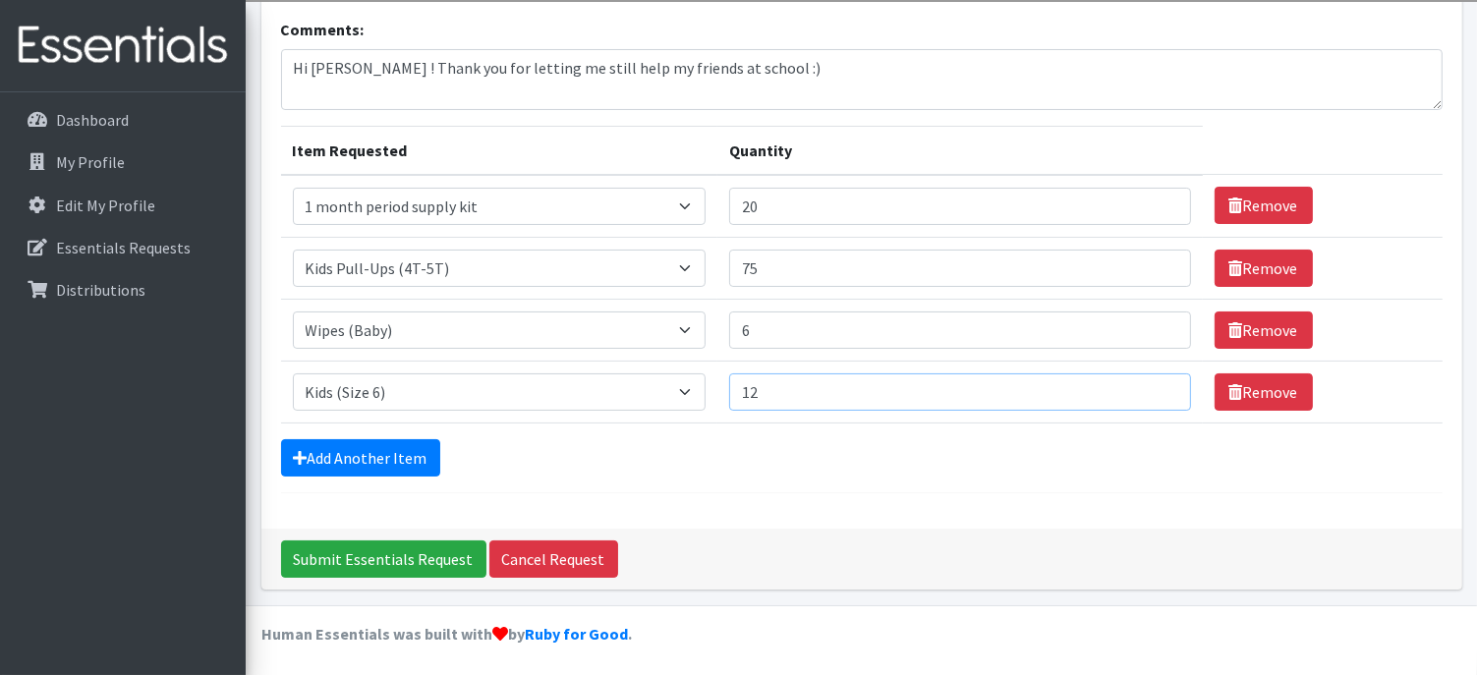
click at [1156, 383] on input "12" at bounding box center [960, 391] width 462 height 37
click at [1156, 383] on input "13" at bounding box center [960, 391] width 462 height 37
click at [1156, 383] on input "14" at bounding box center [960, 391] width 462 height 37
click at [1156, 383] on input "15" at bounding box center [960, 391] width 462 height 37
click at [1156, 383] on input "16" at bounding box center [960, 391] width 462 height 37
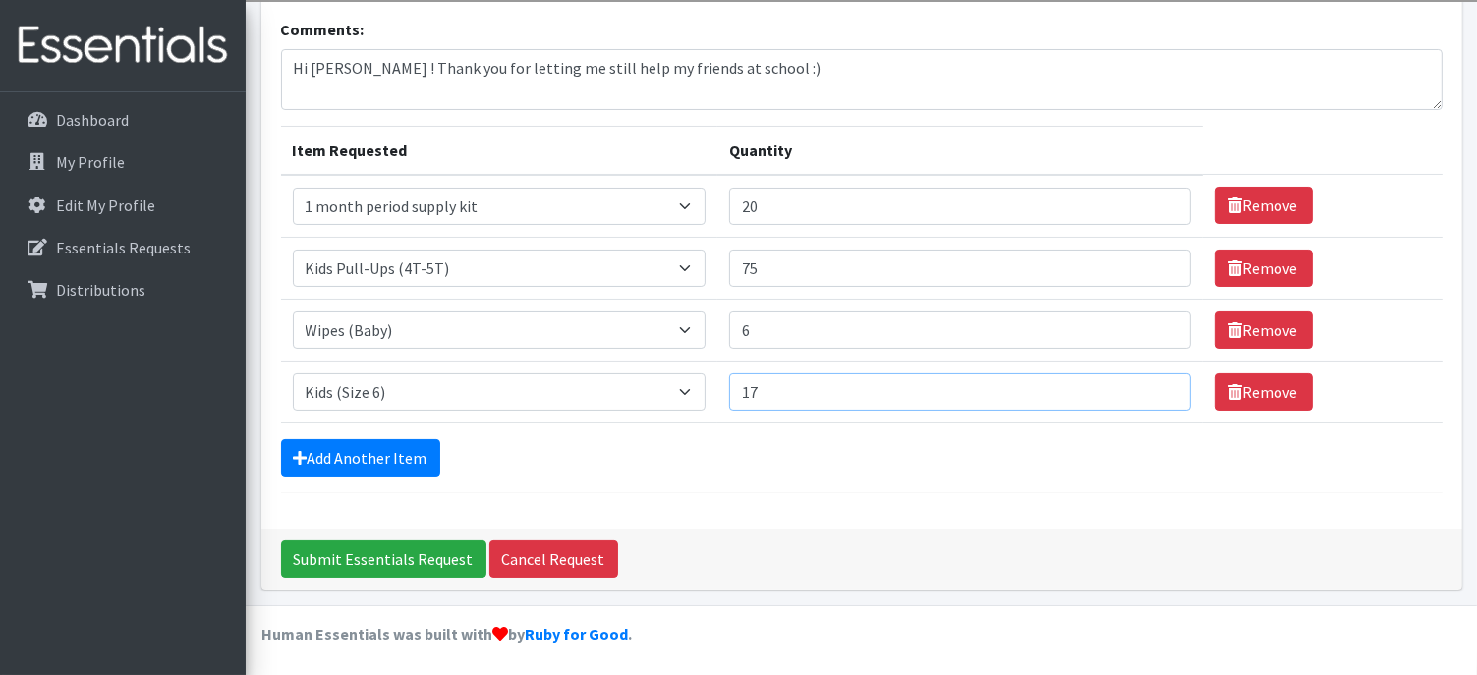
click at [1156, 383] on input "17" at bounding box center [960, 391] width 462 height 37
click at [1156, 383] on input "18" at bounding box center [960, 391] width 462 height 37
click at [1156, 383] on input "19" at bounding box center [960, 391] width 462 height 37
click at [1156, 383] on input "20" at bounding box center [960, 391] width 462 height 37
click at [1156, 383] on input "21" at bounding box center [960, 391] width 462 height 37
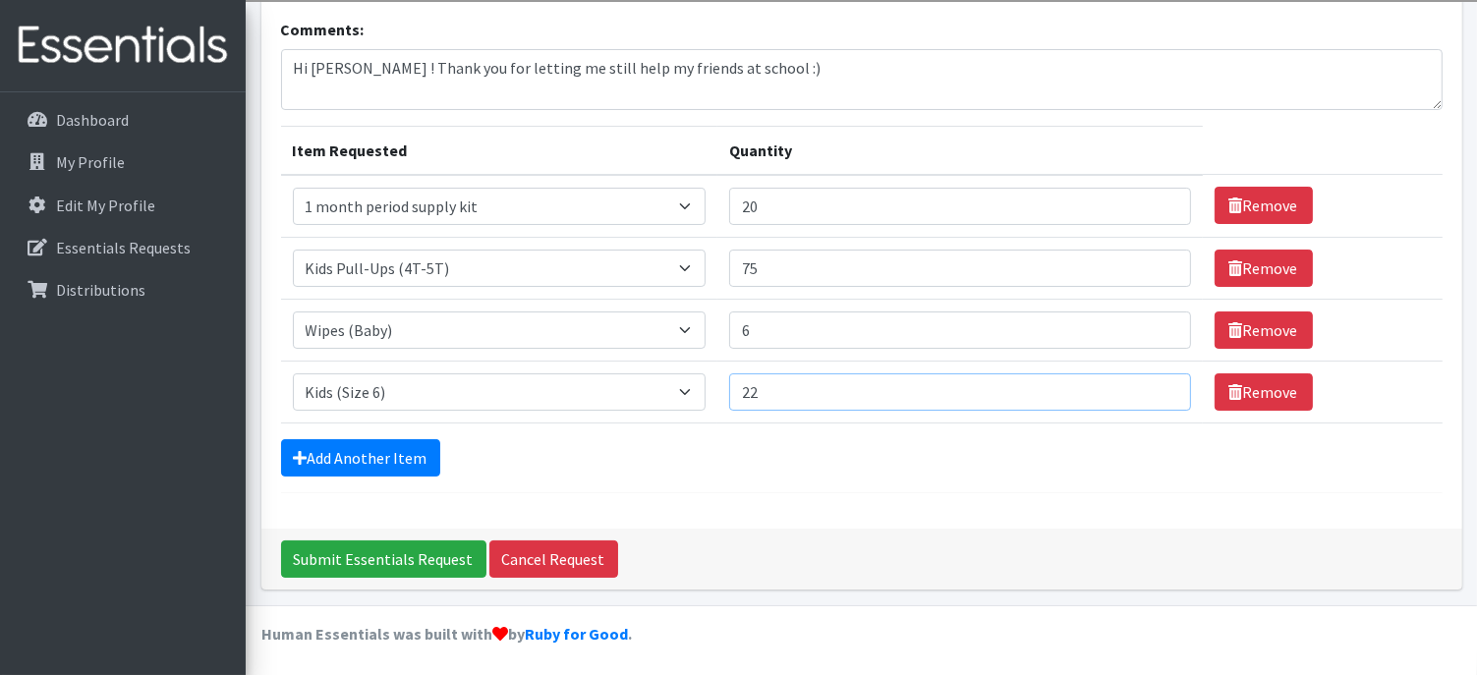
click at [1156, 383] on input "22" at bounding box center [960, 391] width 462 height 37
click at [1156, 383] on input "23" at bounding box center [960, 391] width 462 height 37
click at [1156, 383] on input "24" at bounding box center [960, 391] width 462 height 37
click at [1156, 383] on input "25" at bounding box center [960, 391] width 462 height 37
click at [1156, 383] on input "26" at bounding box center [960, 391] width 462 height 37
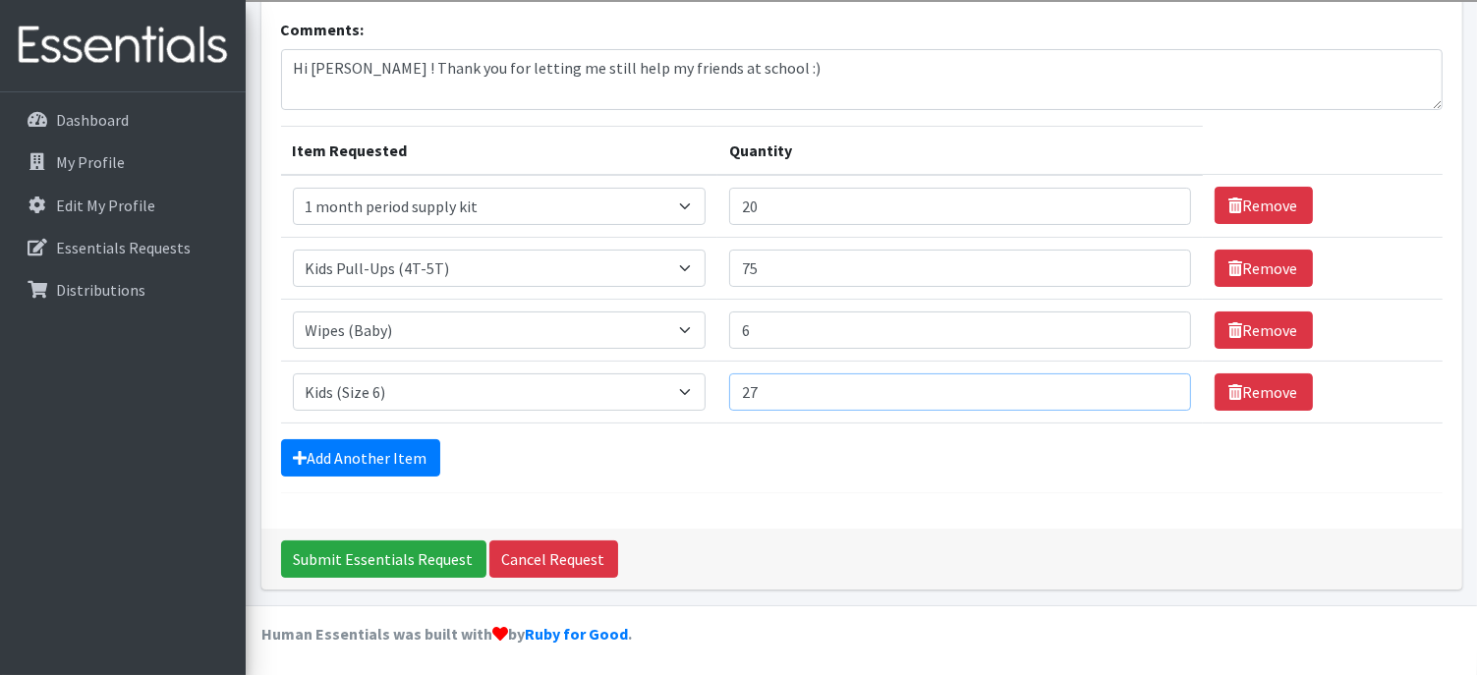
click at [1156, 383] on input "27" at bounding box center [960, 391] width 462 height 37
click at [1156, 383] on input "28" at bounding box center [960, 391] width 462 height 37
click at [1156, 383] on input "29" at bounding box center [960, 391] width 462 height 37
type input "30"
click at [1156, 383] on input "30" at bounding box center [960, 391] width 462 height 37
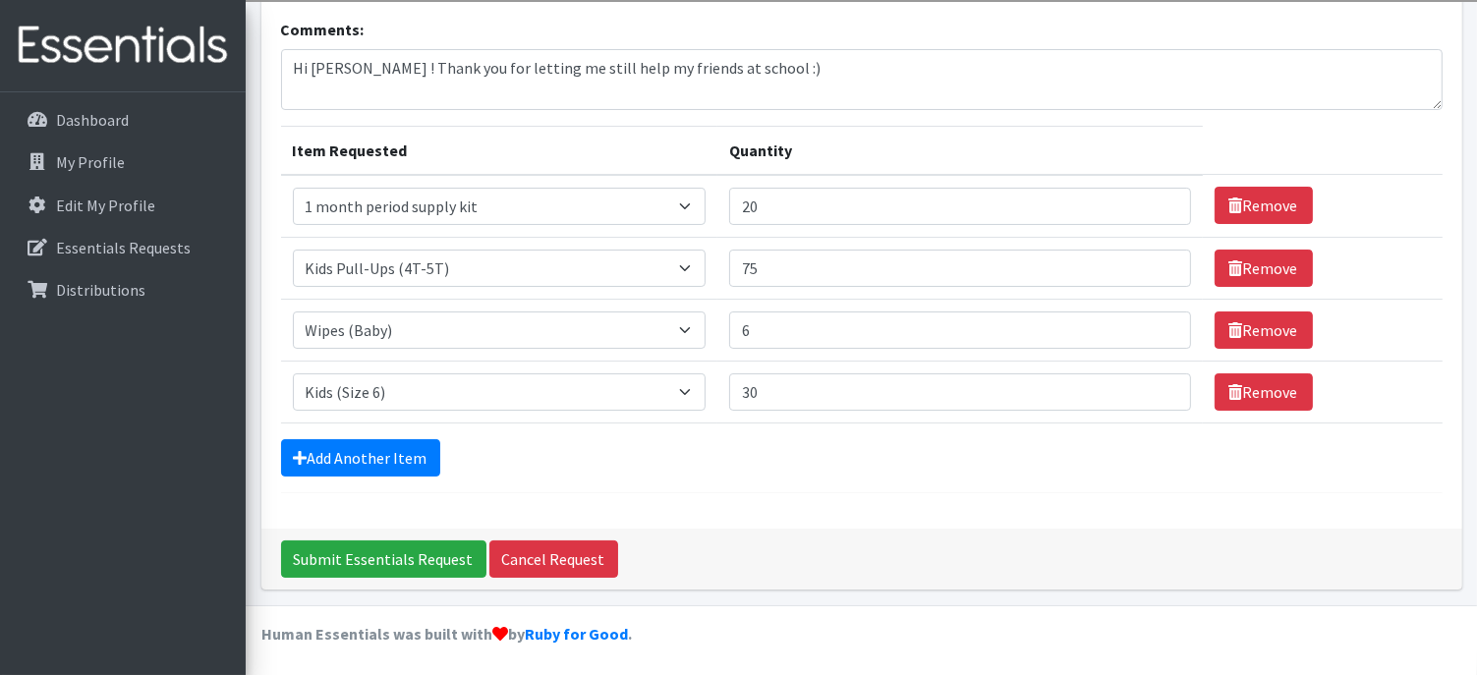
click at [818, 486] on form "Comments: Hi Maggie ! Thank you for letting me still help my friends at school …" at bounding box center [862, 256] width 1162 height 476
click at [853, 53] on textarea "Hi Maggie ! Thank you for letting me still help my friends at school :)" at bounding box center [862, 79] width 1162 height 61
click at [742, 75] on textarea "Hi Maggie ! Thank you for letting me still help my friends at school :) Im requ…" at bounding box center [862, 79] width 1162 height 61
click at [1300, 74] on textarea "Hi Maggie ! Thank you for letting me still help my friends at school :) I'm req…" at bounding box center [862, 79] width 1162 height 61
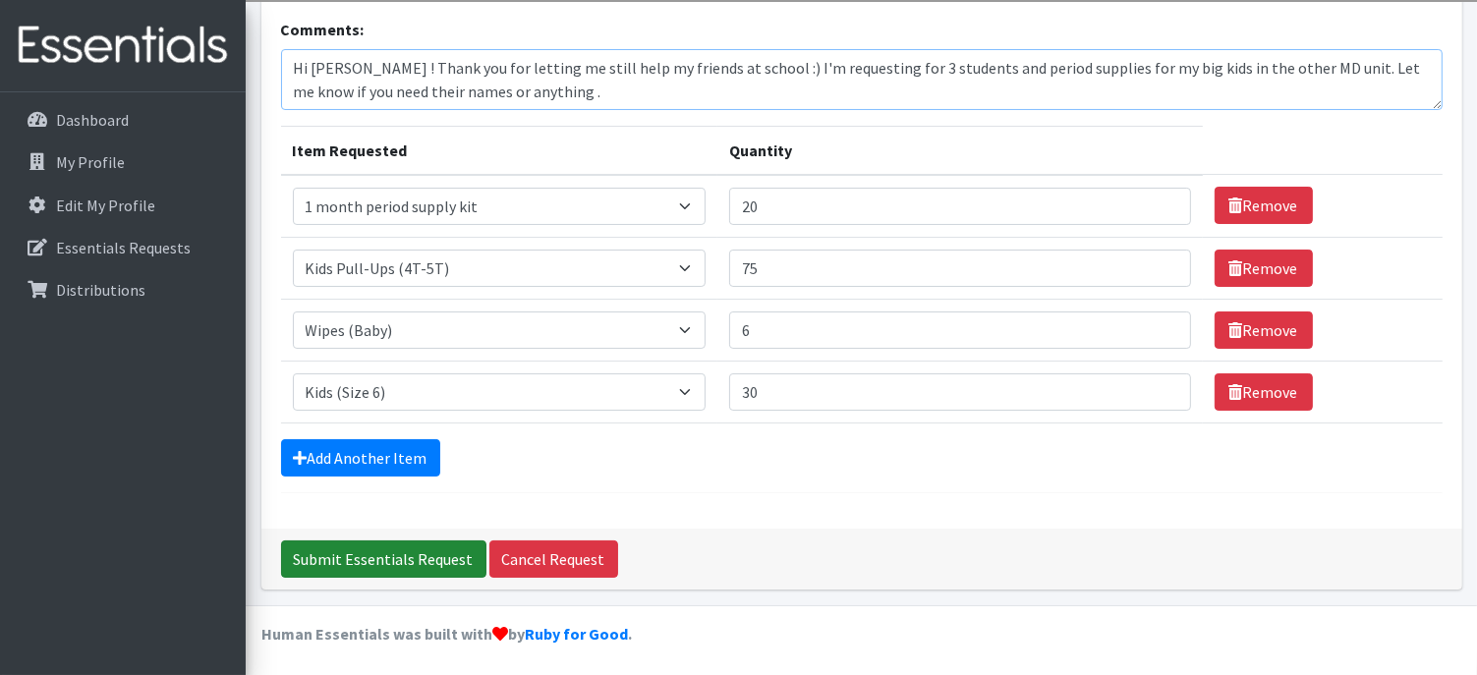
type textarea "Hi Maggie ! Thank you for letting me still help my friends at school :) I'm req…"
click at [349, 543] on input "Submit Essentials Request" at bounding box center [383, 558] width 205 height 37
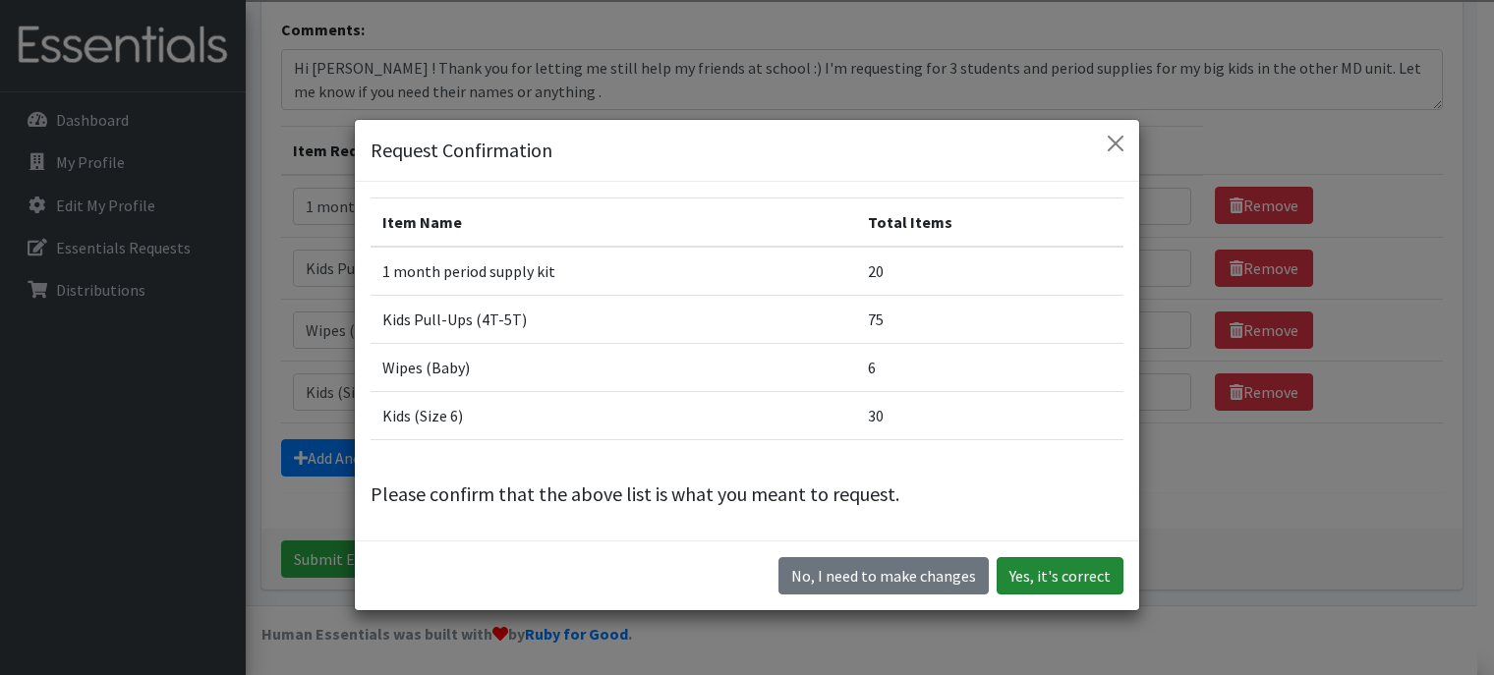
click at [1083, 573] on button "Yes, it's correct" at bounding box center [1059, 575] width 127 height 37
